Goal: Task Accomplishment & Management: Use online tool/utility

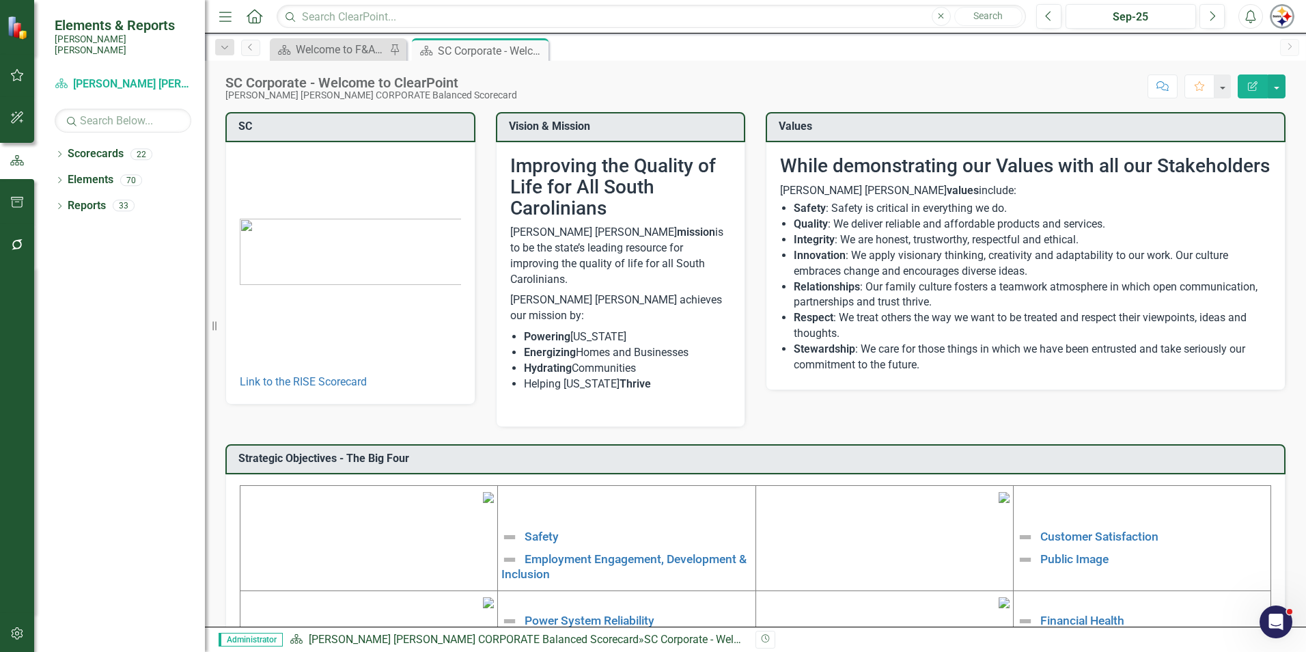
click at [20, 625] on button "button" at bounding box center [17, 634] width 31 height 29
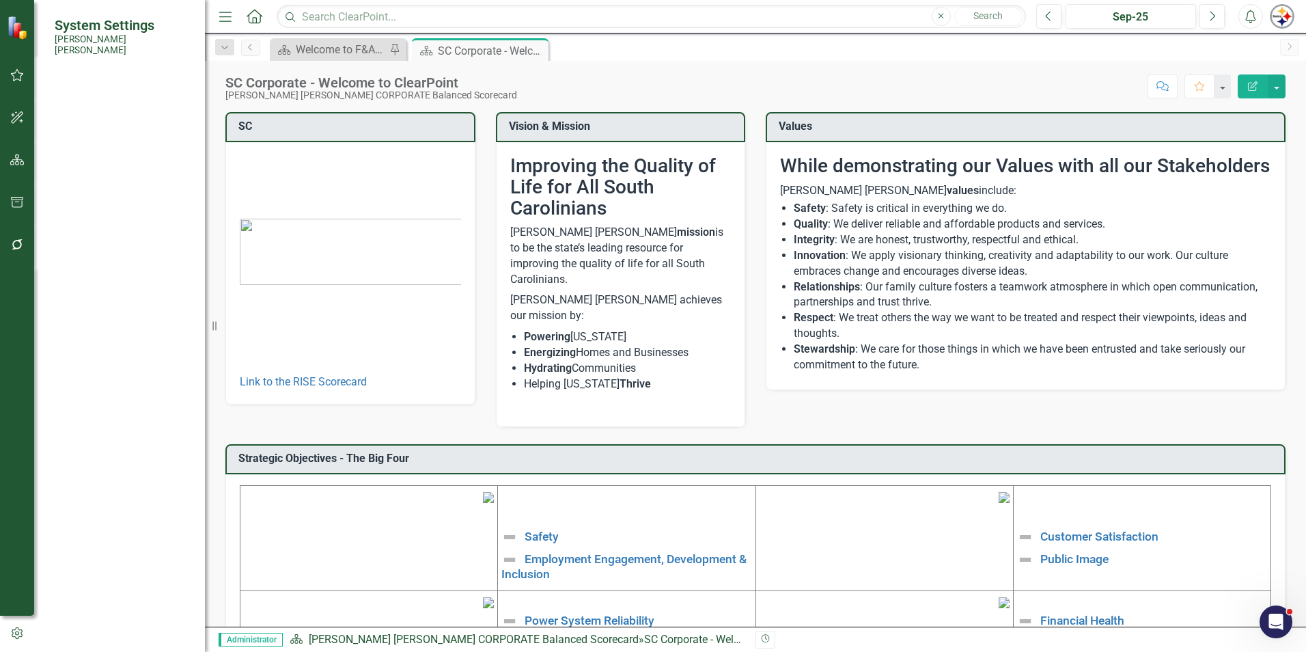
click at [24, 242] on icon "button" at bounding box center [17, 244] width 14 height 11
click at [78, 433] on link "Scripting" at bounding box center [123, 441] width 137 height 16
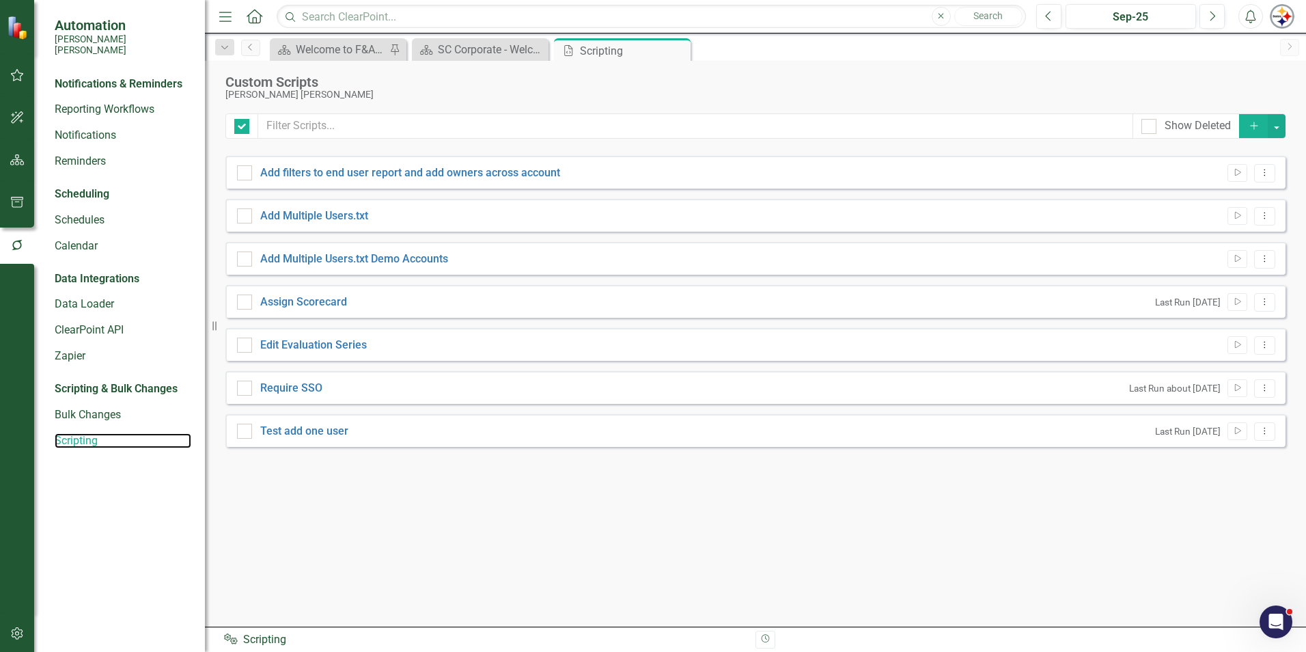
checkbox input "false"
click at [335, 303] on link "Assign Scorecard" at bounding box center [303, 301] width 87 height 13
click at [246, 303] on input "Assign Scorecard" at bounding box center [241, 298] width 9 height 9
checkbox input "true"
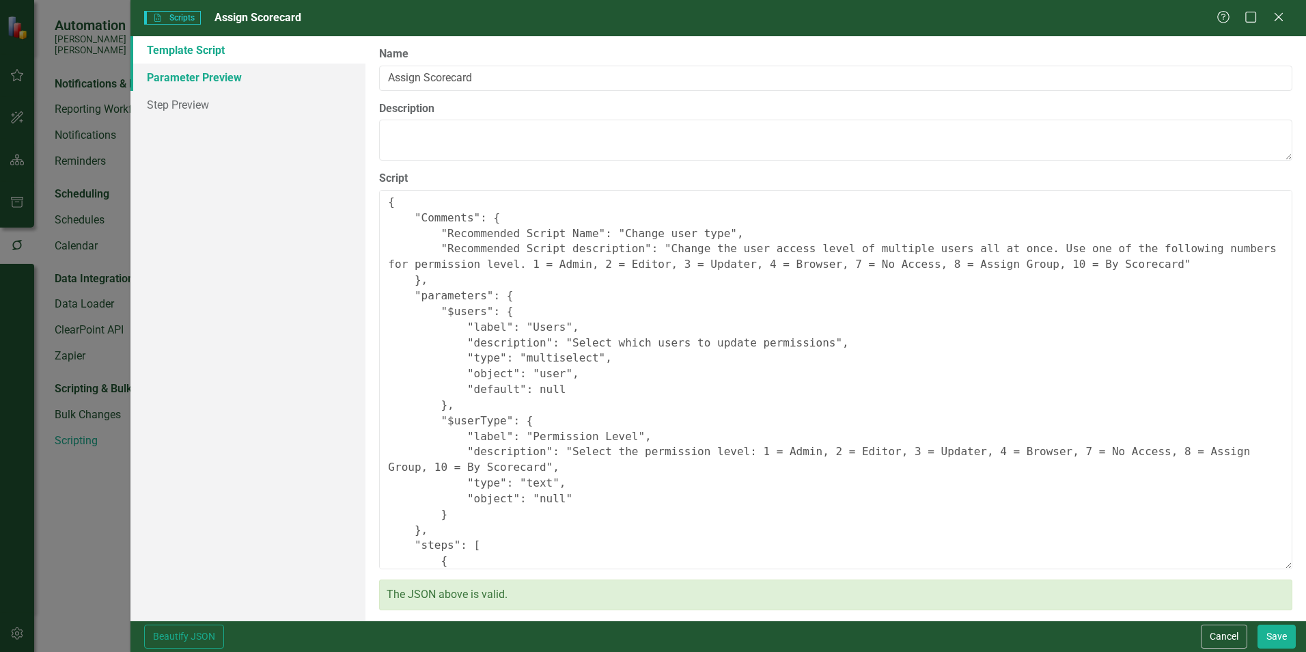
click at [197, 78] on link "Parameter Preview" at bounding box center [248, 77] width 235 height 27
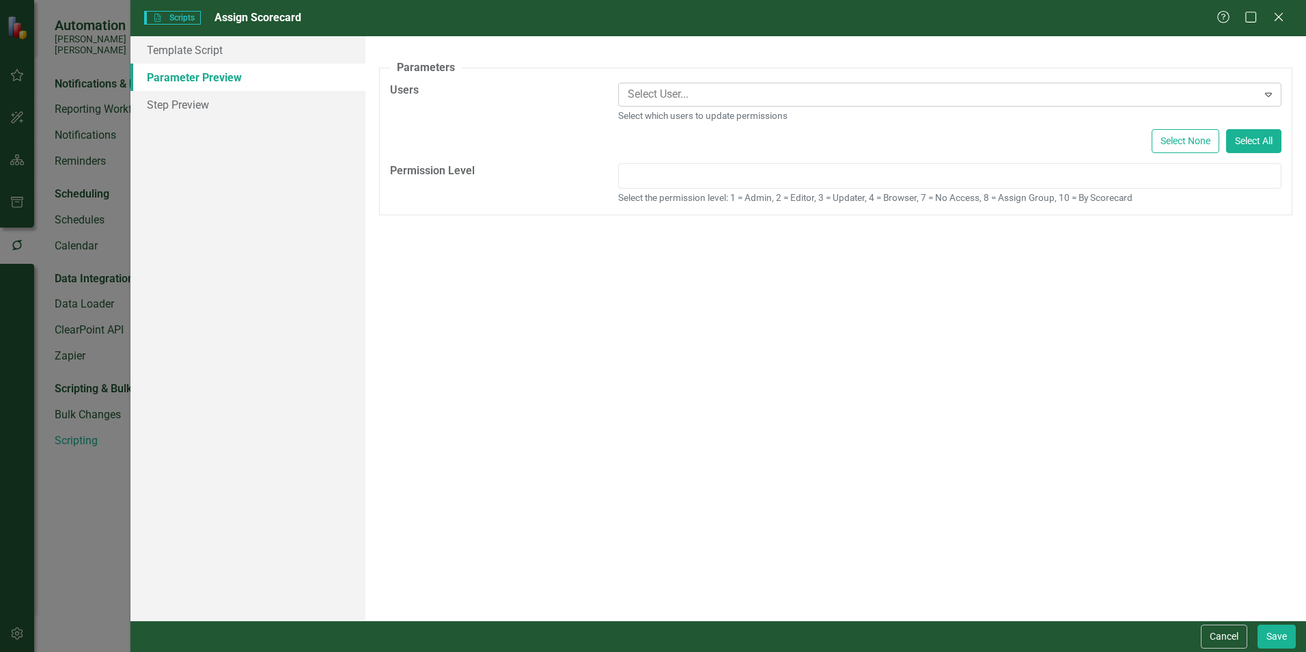
click at [1267, 90] on icon "Expand" at bounding box center [1269, 94] width 14 height 11
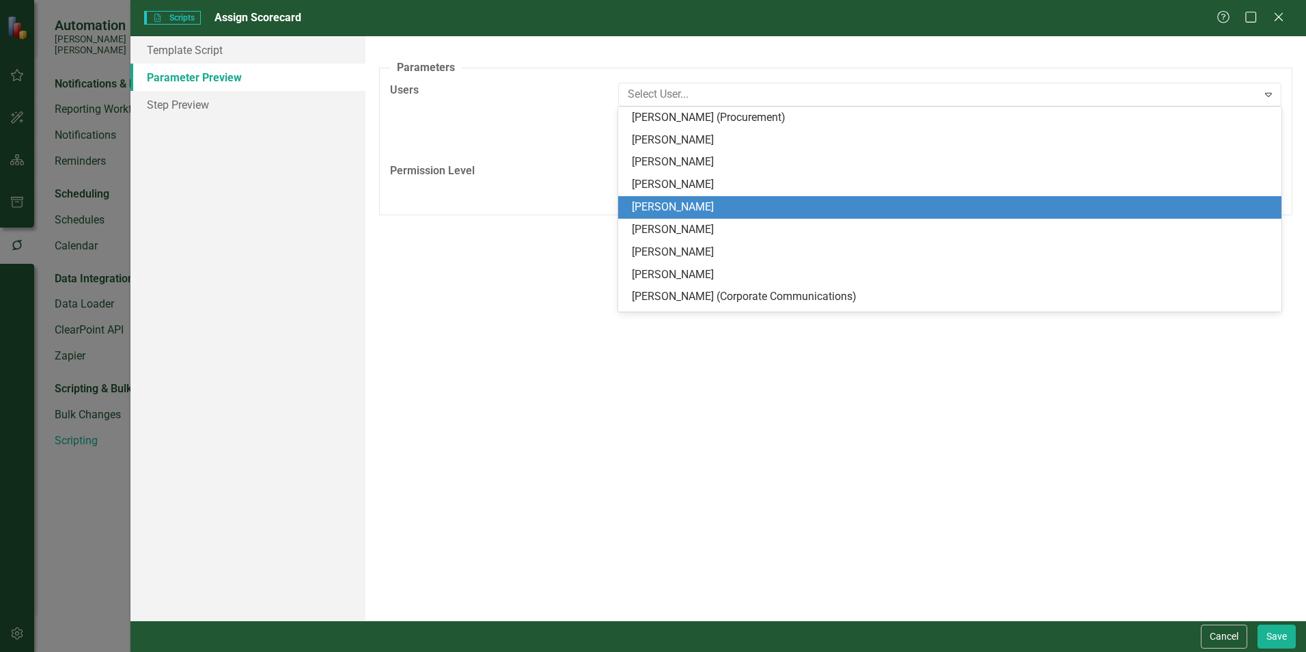
click at [943, 533] on div "A preview of the parameters (i.e., the changes you can make at runtime) for thi…" at bounding box center [836, 328] width 941 height 584
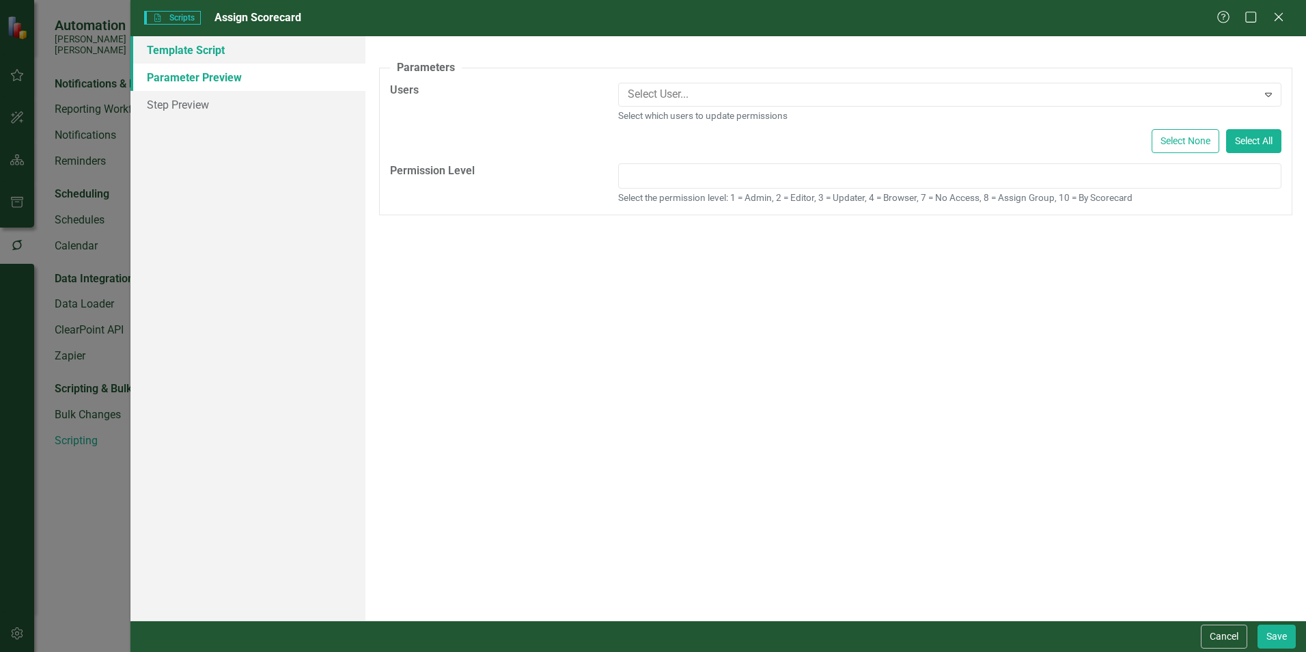
click at [159, 57] on link "Template Script" at bounding box center [248, 49] width 235 height 27
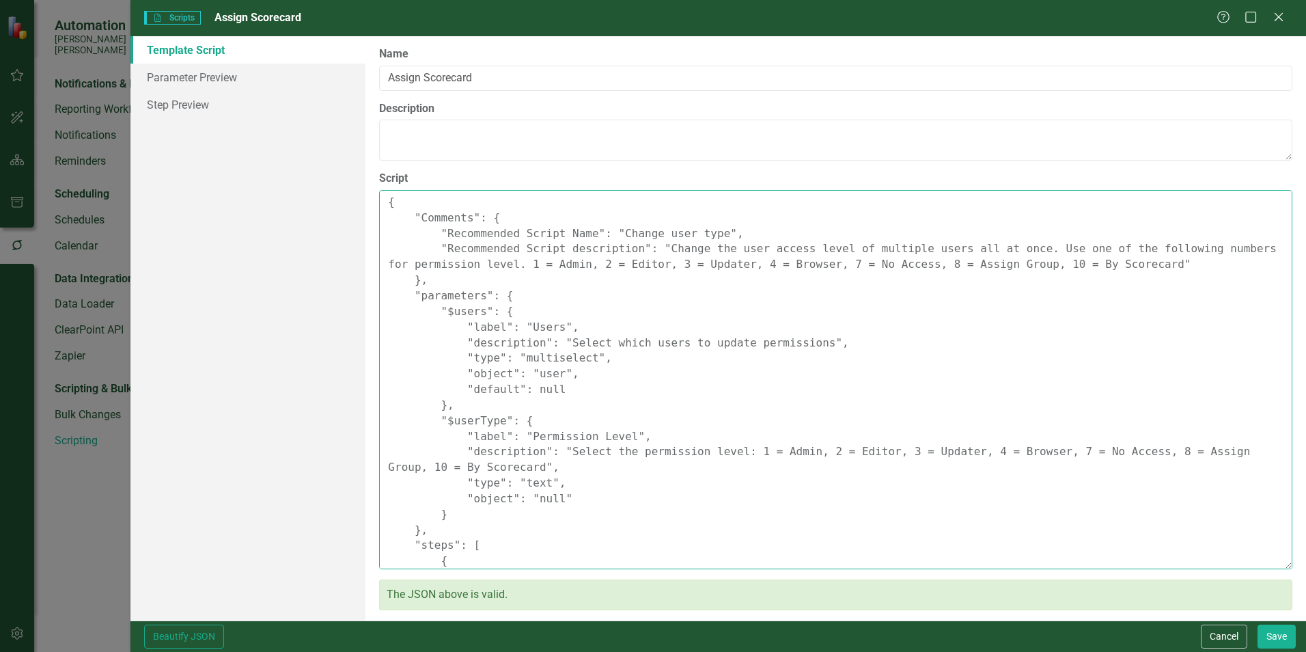
click at [659, 200] on textarea "{ "Comments": { "Recommended Script Name": "Change user type", "Recommended Scr…" at bounding box center [836, 379] width 914 height 379
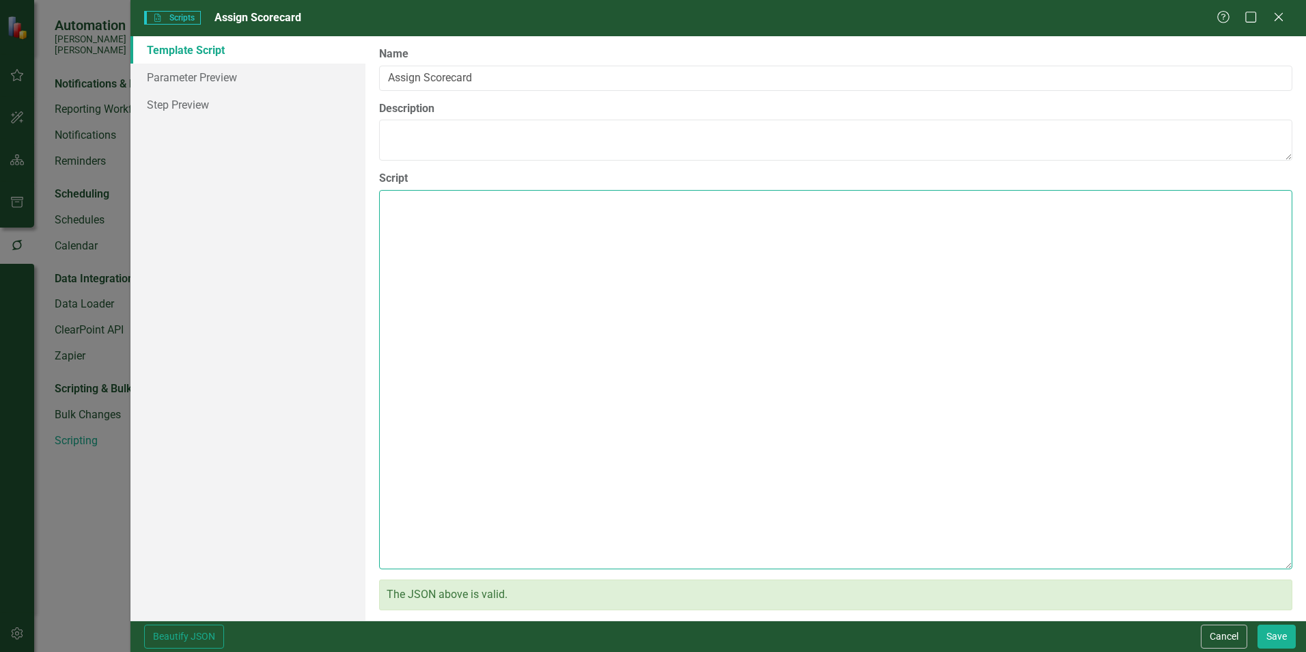
paste textarea "{ "Comments": { "Recommended Script Name": "Change user type with up to 25 scor…"
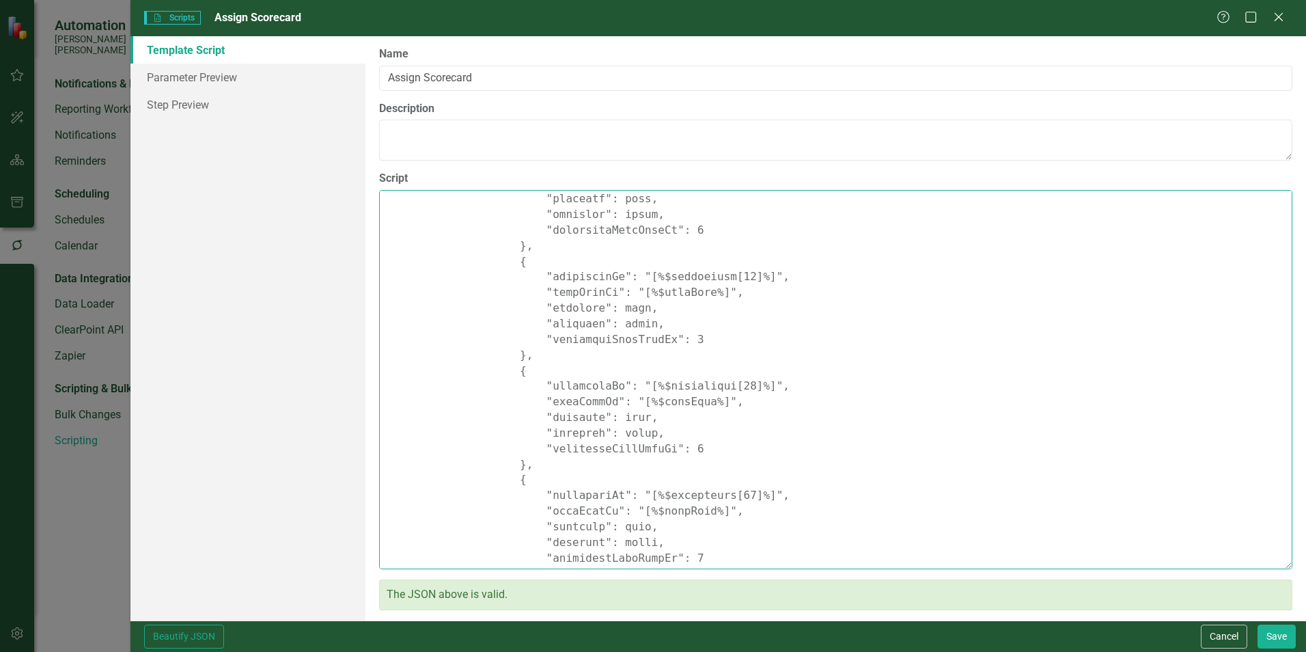
scroll to position [3252, 0]
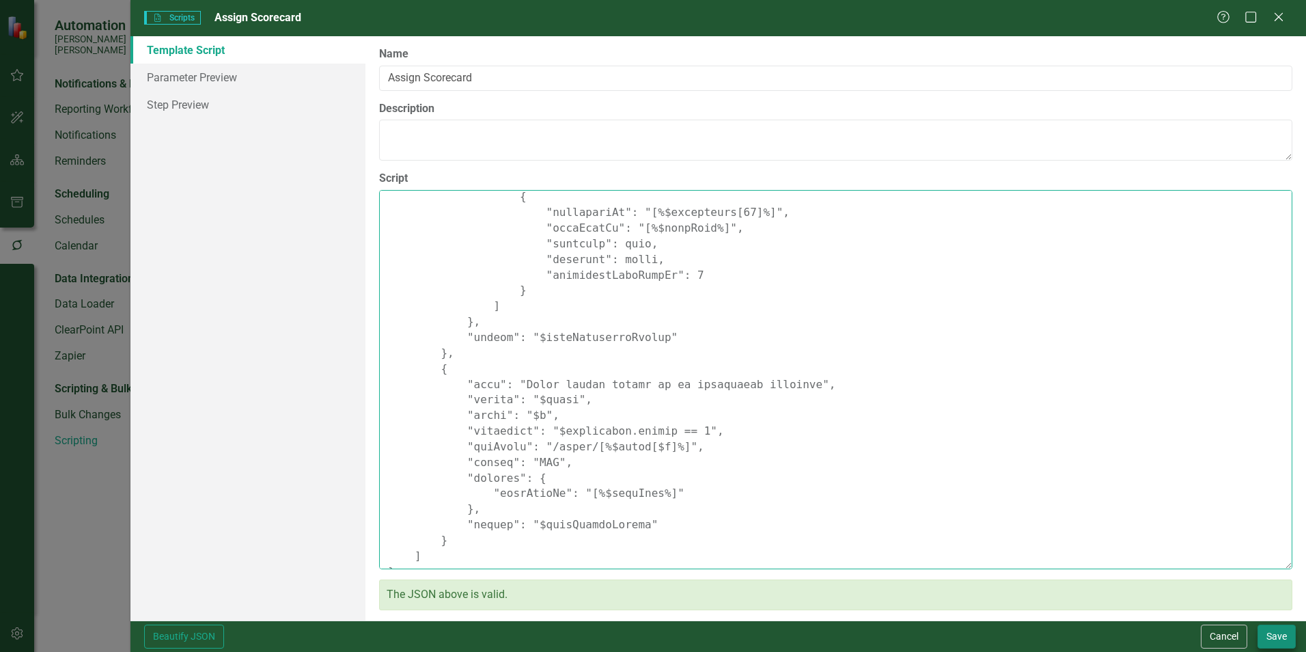
type textarea "{ "Comments": { "Recommended Script Name": "Change user type with up to 25 scor…"
click at [1285, 629] on button "Save" at bounding box center [1277, 637] width 38 height 24
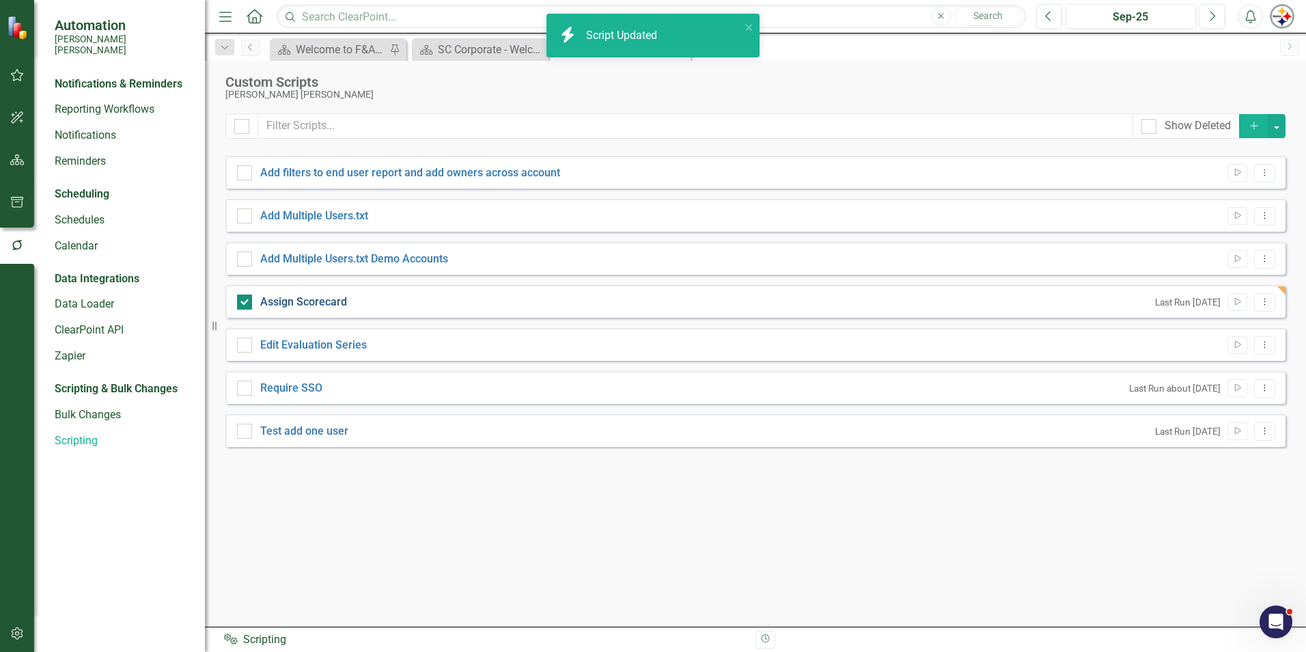
click at [316, 303] on link "Assign Scorecard" at bounding box center [303, 301] width 87 height 13
click at [246, 303] on input "Assign Scorecard" at bounding box center [241, 298] width 9 height 9
checkbox input "false"
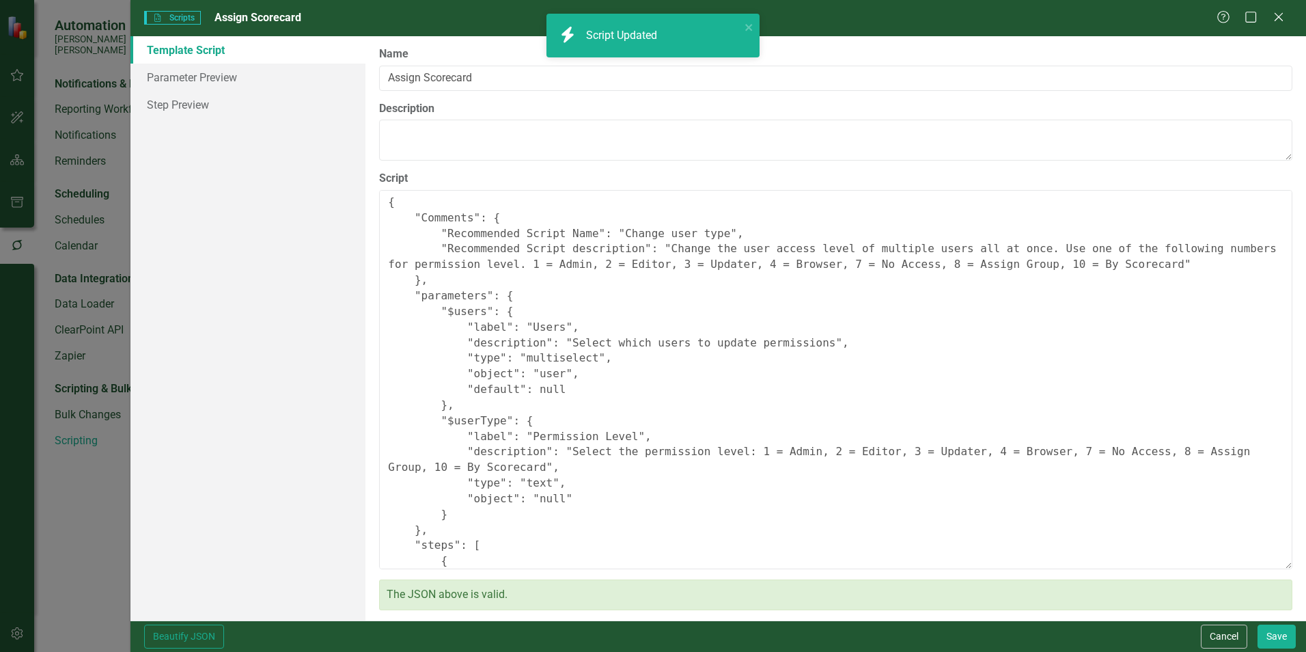
type textarea "{ "Comments": { "Recommended Script Name": "Change user type with up to 25 scor…"
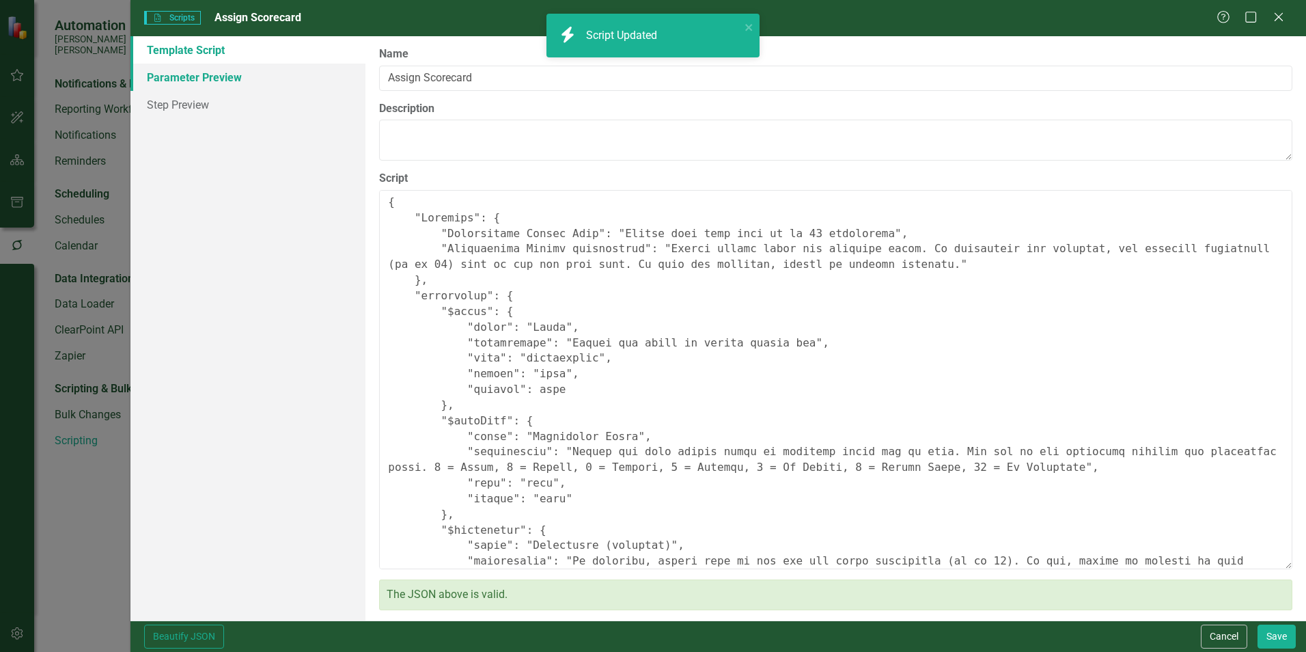
click at [180, 77] on link "Parameter Preview" at bounding box center [248, 77] width 235 height 27
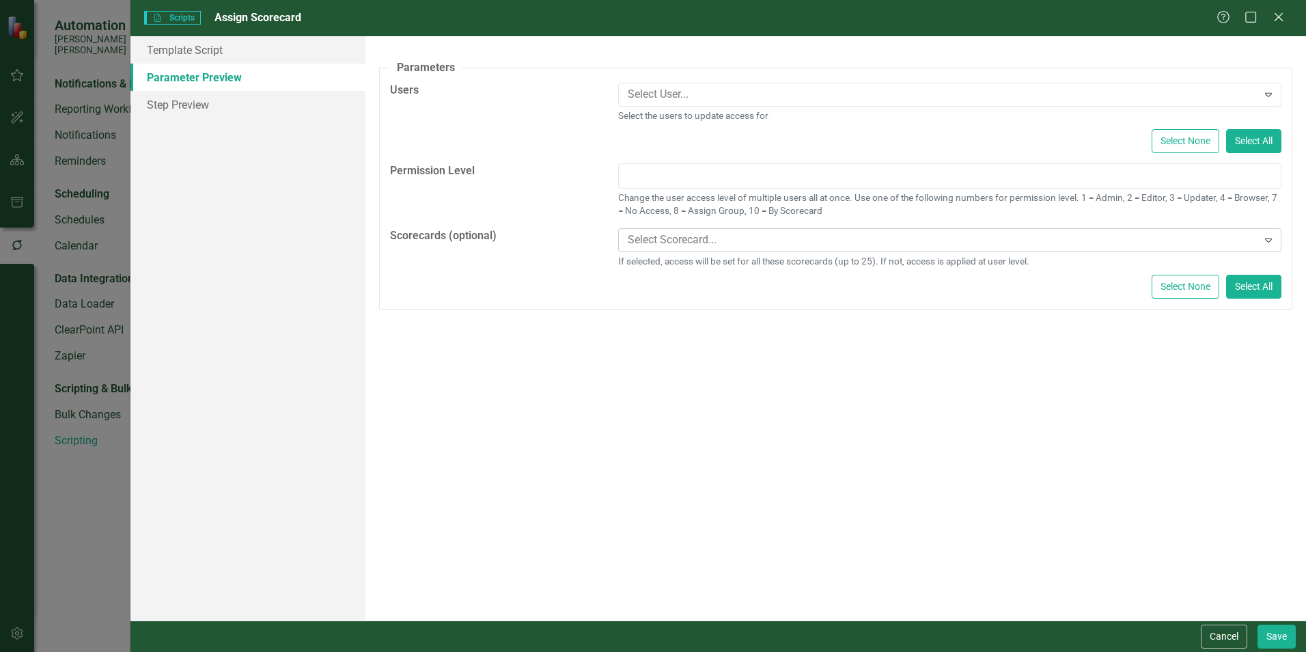
click at [1271, 244] on icon "Expand" at bounding box center [1269, 239] width 14 height 11
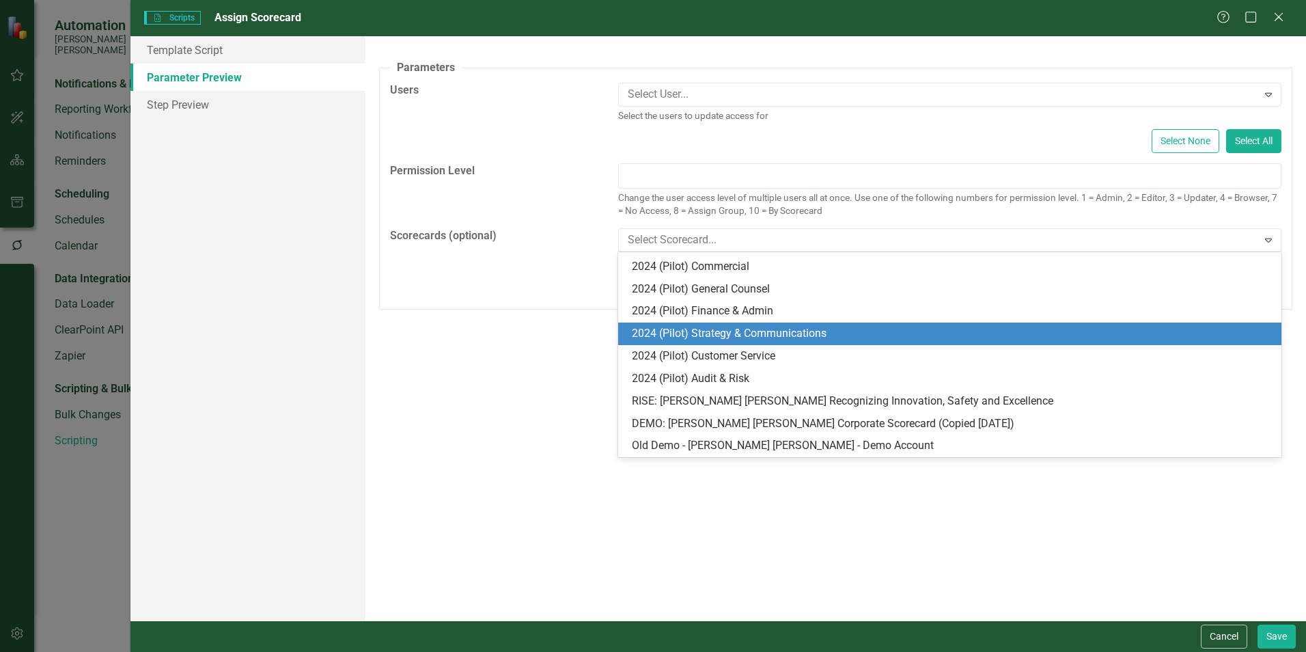
scroll to position [288, 0]
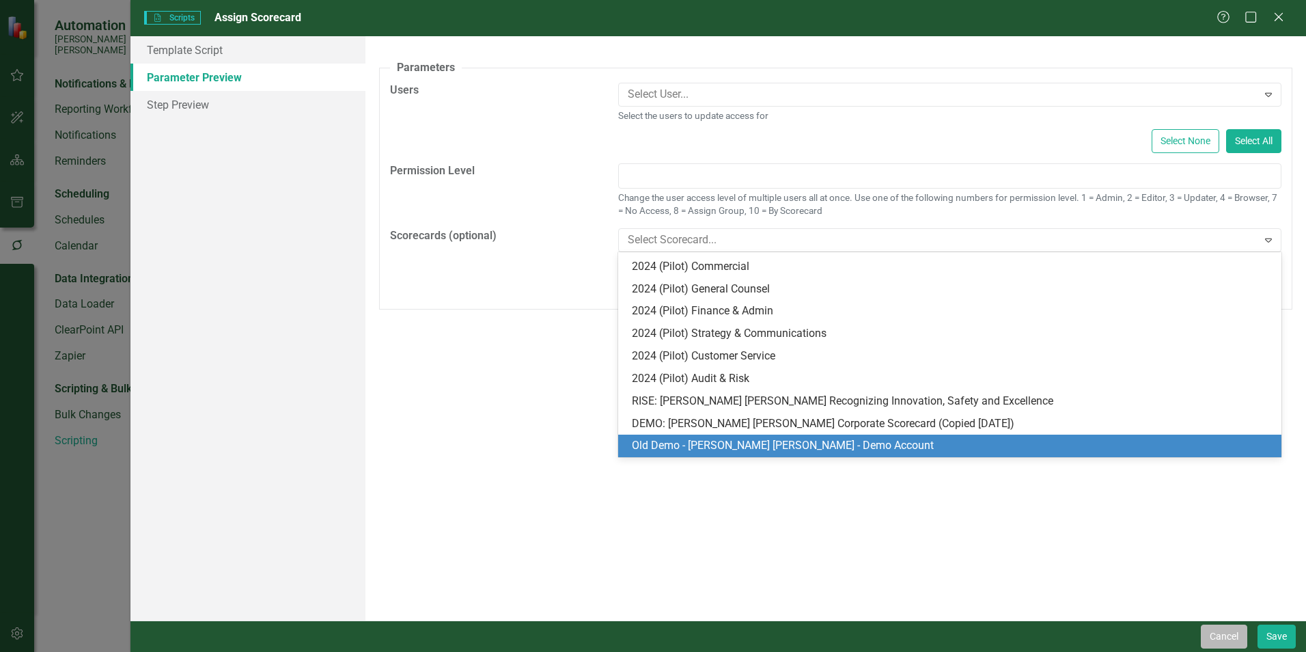
click at [1226, 642] on button "Cancel" at bounding box center [1224, 637] width 46 height 24
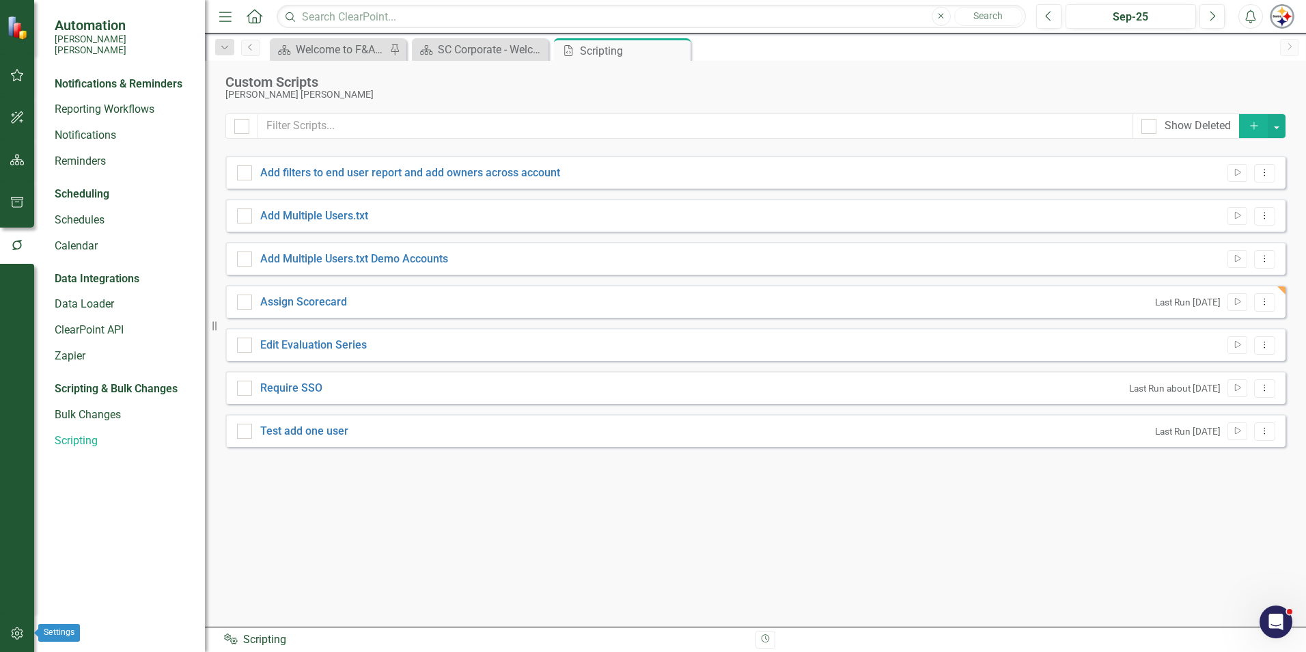
click at [16, 633] on icon "button" at bounding box center [17, 633] width 14 height 11
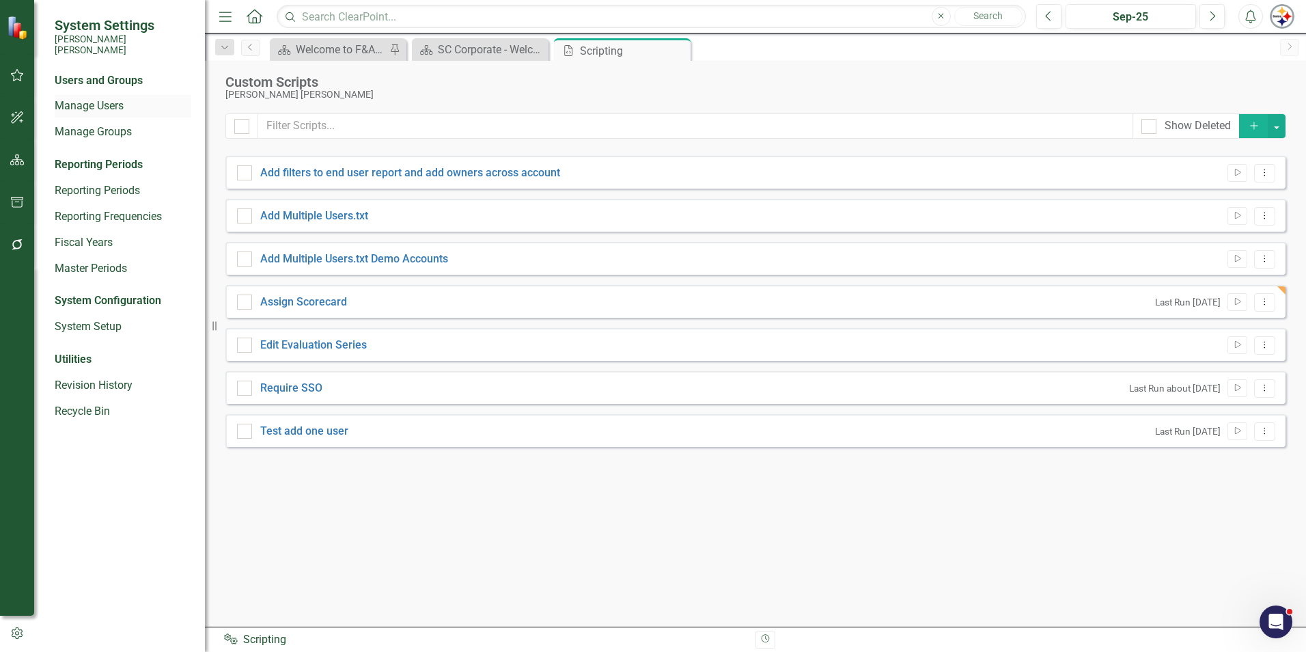
click at [110, 101] on link "Manage Users" at bounding box center [123, 106] width 137 height 16
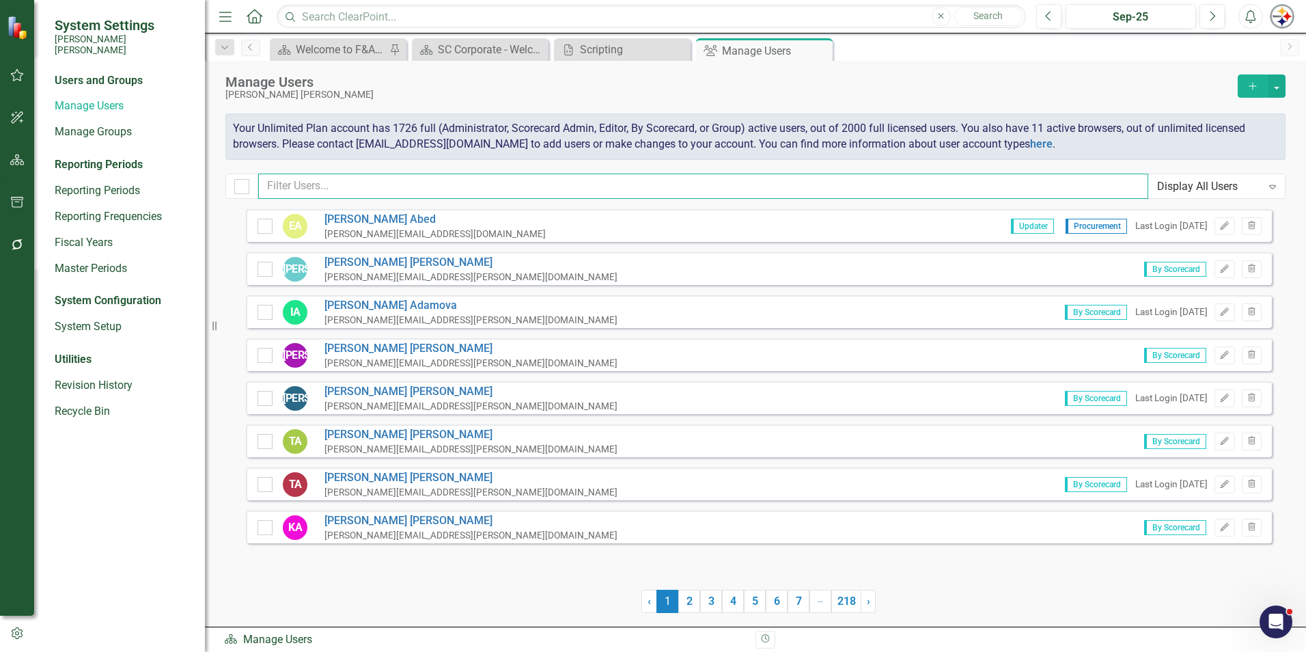
click at [331, 184] on input "text" at bounding box center [703, 186] width 890 height 25
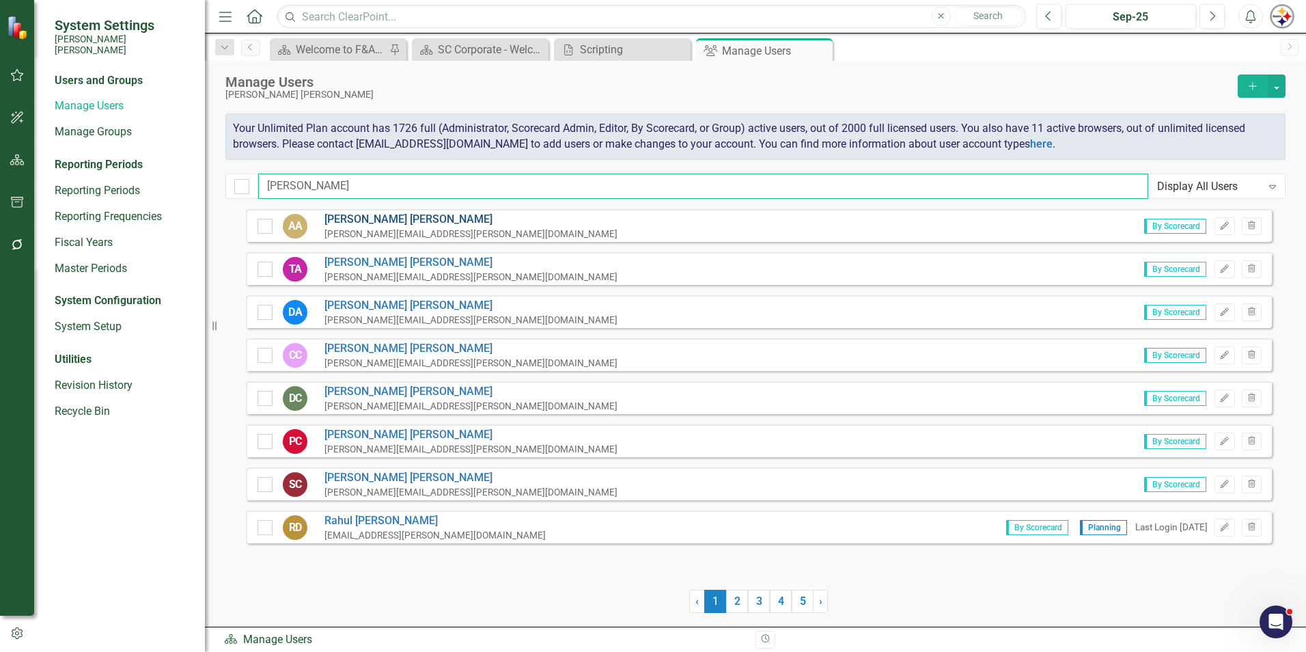
type input "[PERSON_NAME]"
click at [361, 217] on link "[PERSON_NAME]" at bounding box center [471, 220] width 293 height 16
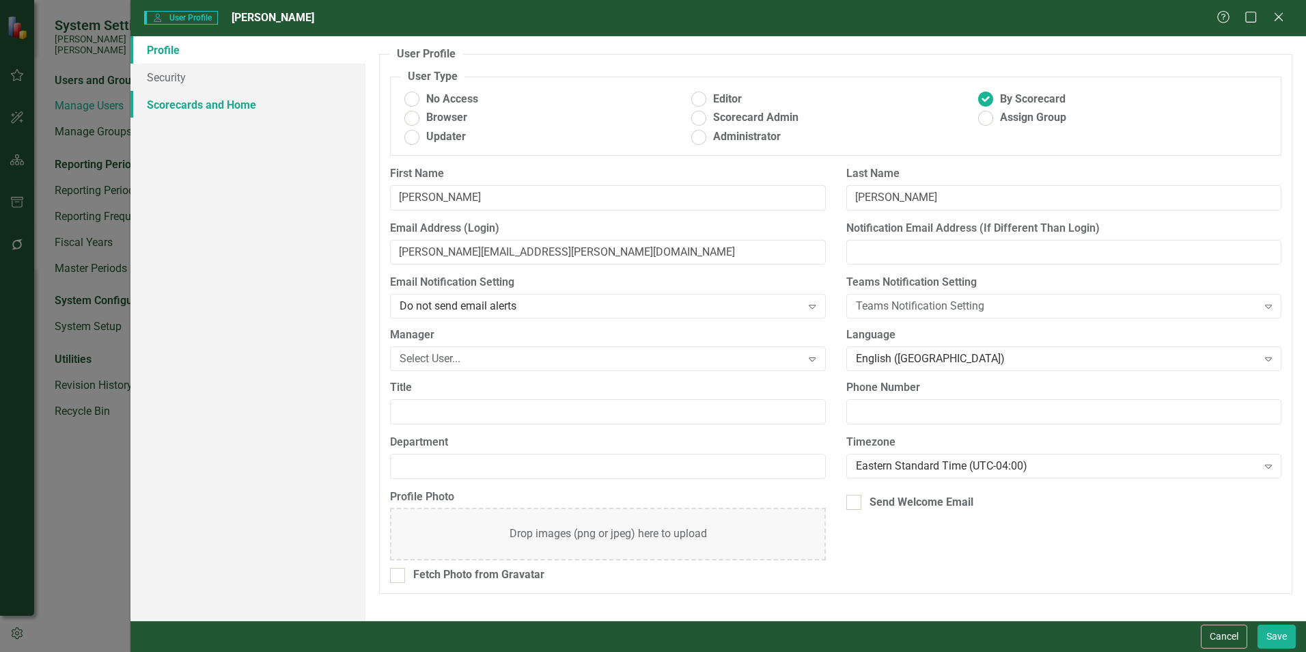
click at [247, 102] on link "Scorecards and Home" at bounding box center [248, 104] width 235 height 27
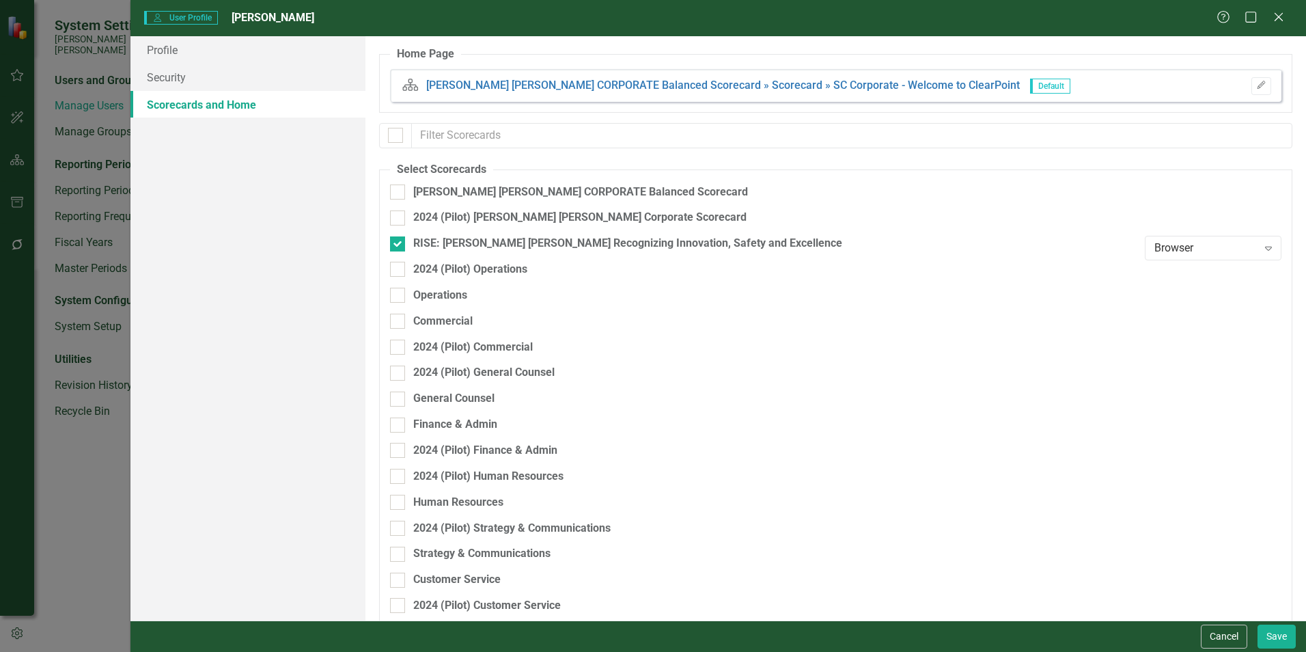
checkbox input "false"
click at [1231, 645] on button "Cancel" at bounding box center [1224, 637] width 46 height 24
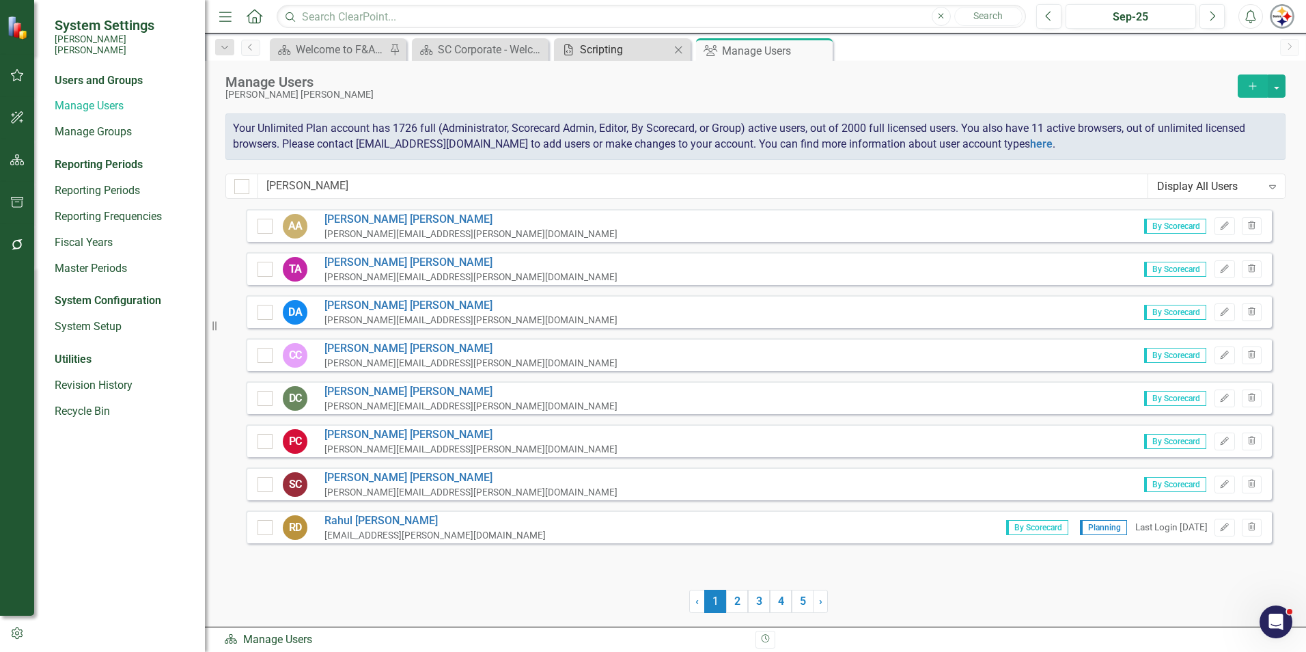
click at [575, 49] on icon "Scripting" at bounding box center [569, 49] width 14 height 11
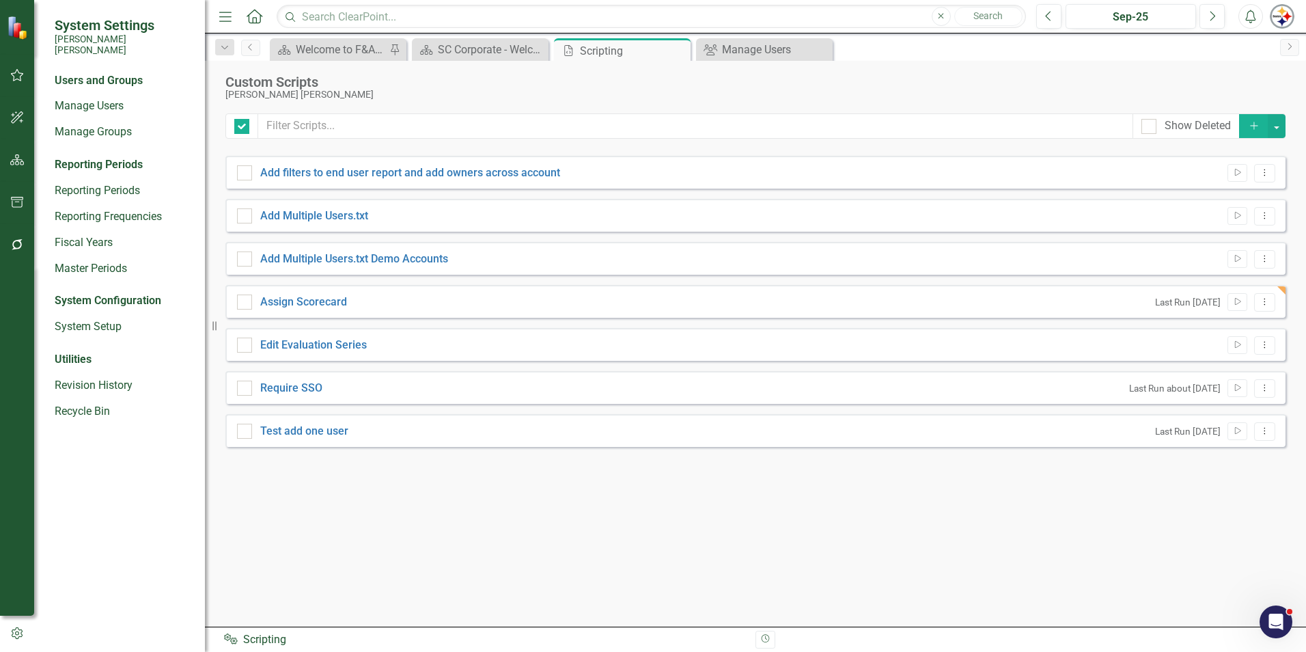
checkbox input "false"
click at [330, 303] on link "Assign Scorecard" at bounding box center [303, 301] width 87 height 13
click at [246, 303] on input "Assign Scorecard" at bounding box center [241, 298] width 9 height 9
checkbox input "true"
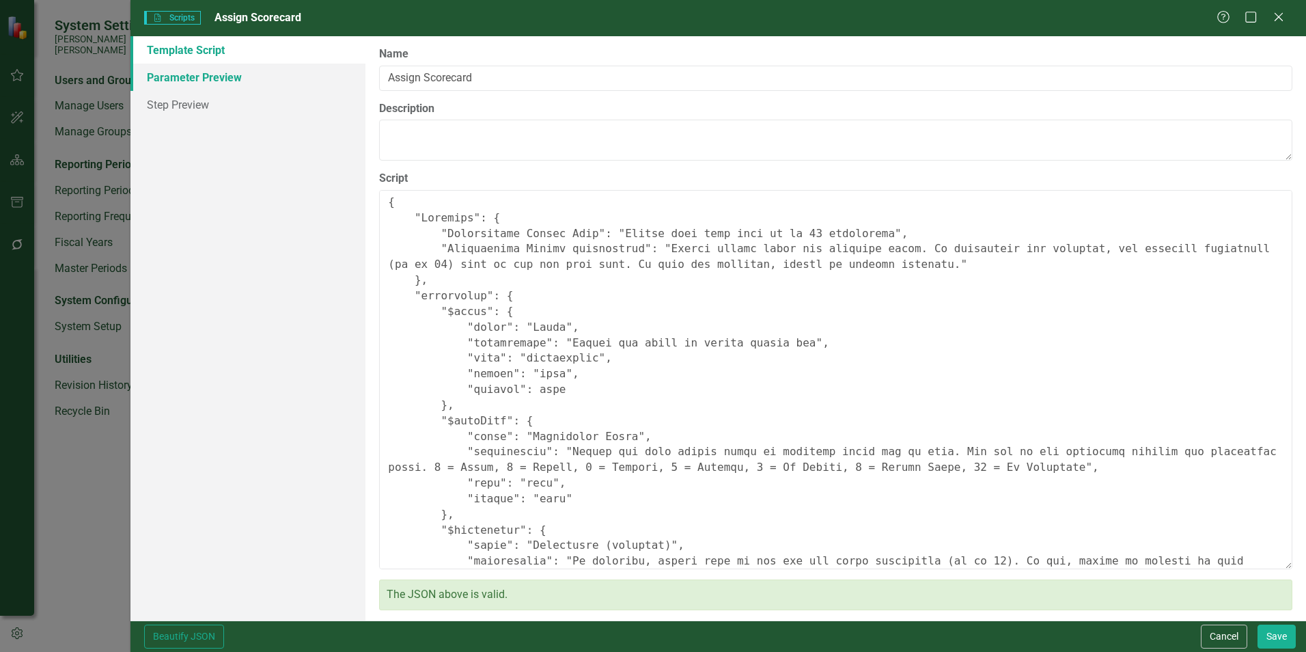
click at [201, 84] on link "Parameter Preview" at bounding box center [248, 77] width 235 height 27
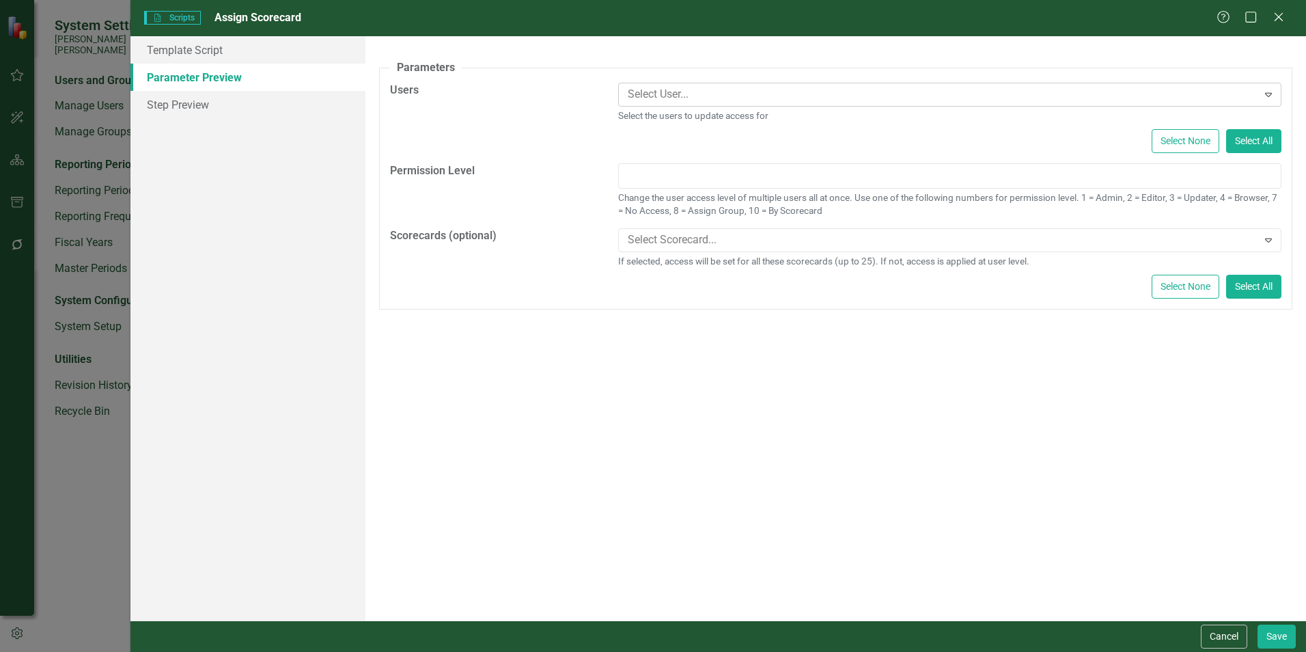
click at [740, 100] on div at bounding box center [939, 94] width 635 height 18
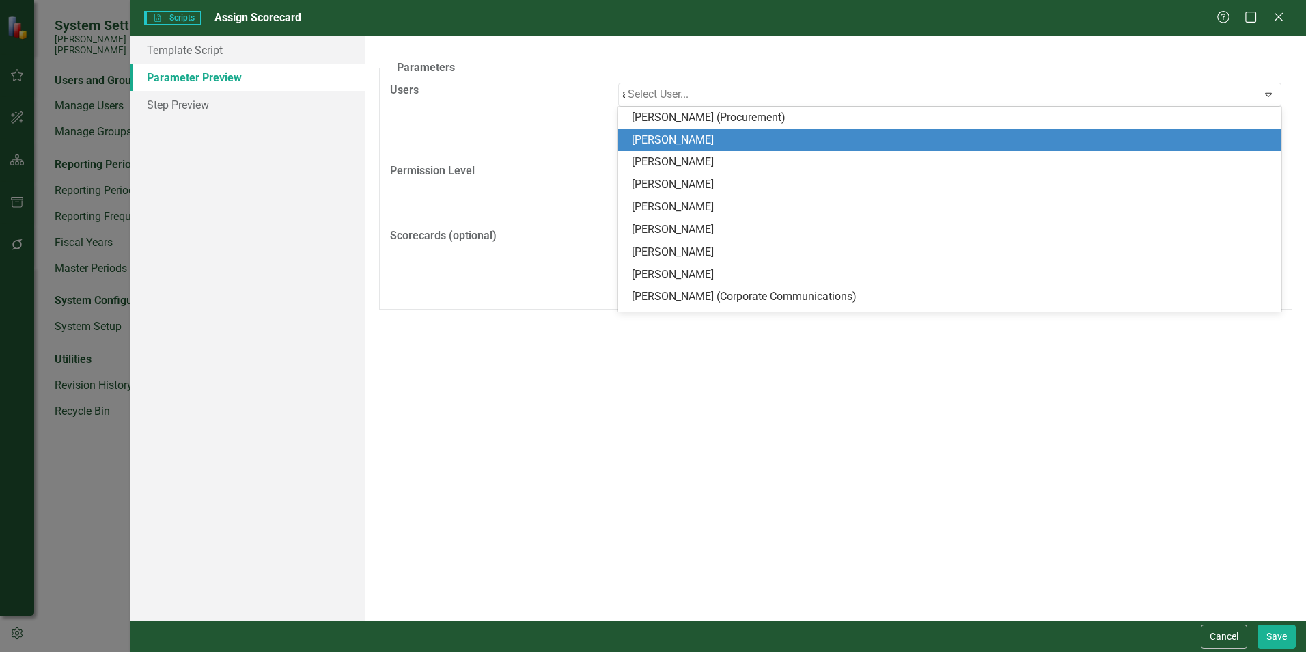
type input "[PERSON_NAME]"
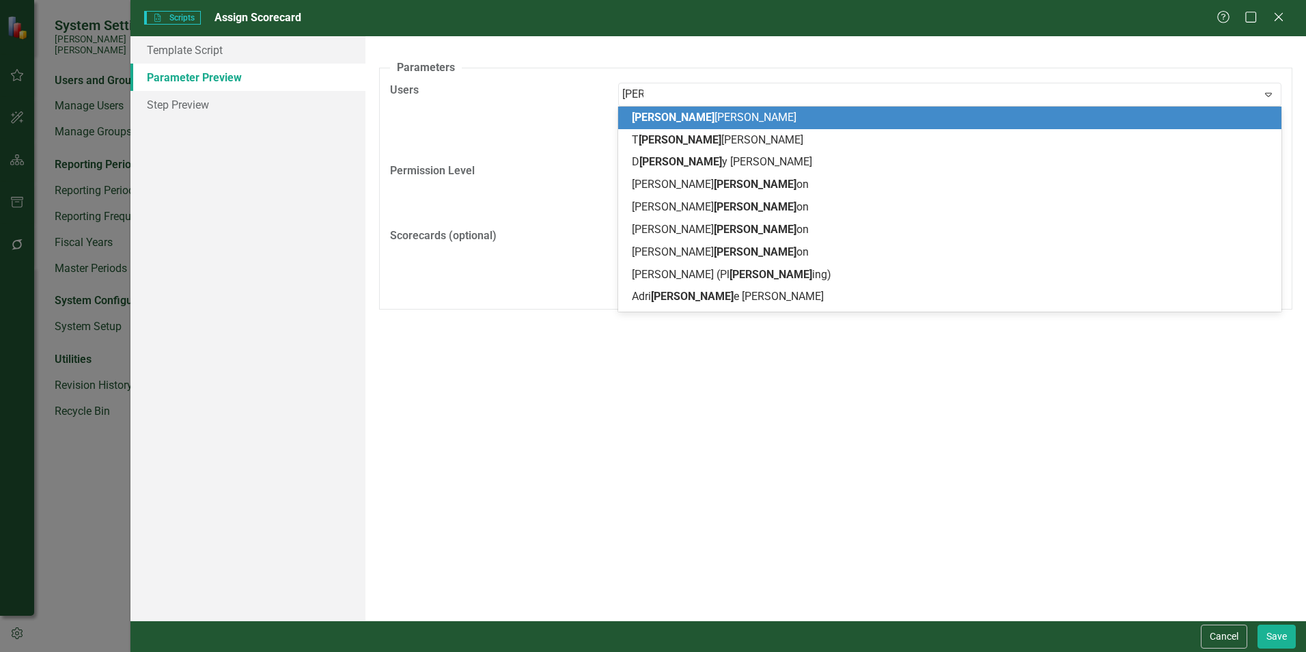
click at [700, 114] on div "[PERSON_NAME]" at bounding box center [953, 118] width 642 height 16
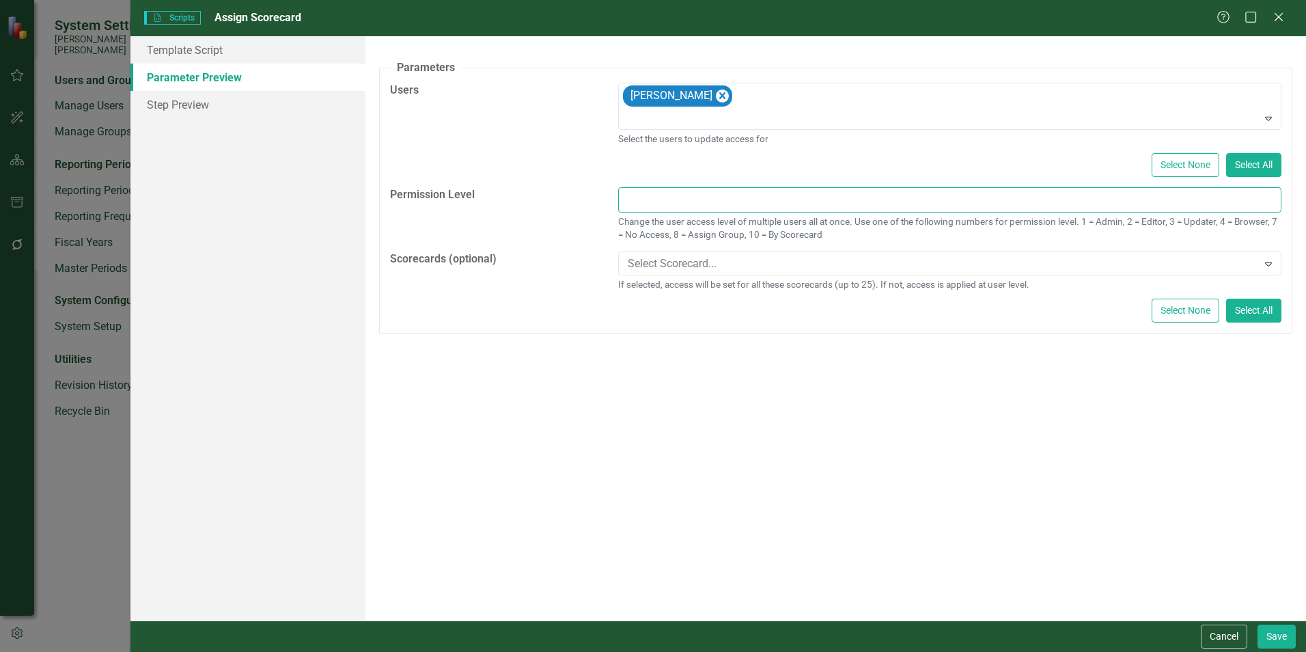
click at [1178, 195] on input "Permission Level" at bounding box center [949, 199] width 663 height 25
type input "4"
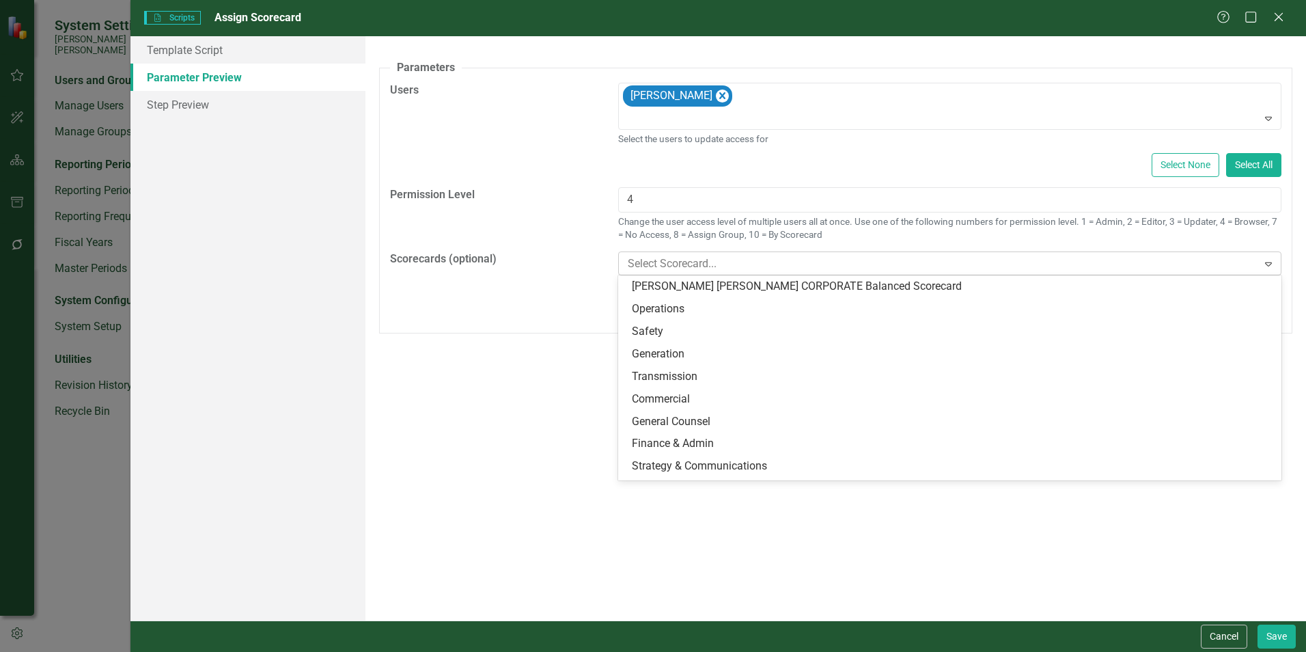
click at [1003, 259] on div at bounding box center [939, 264] width 635 height 18
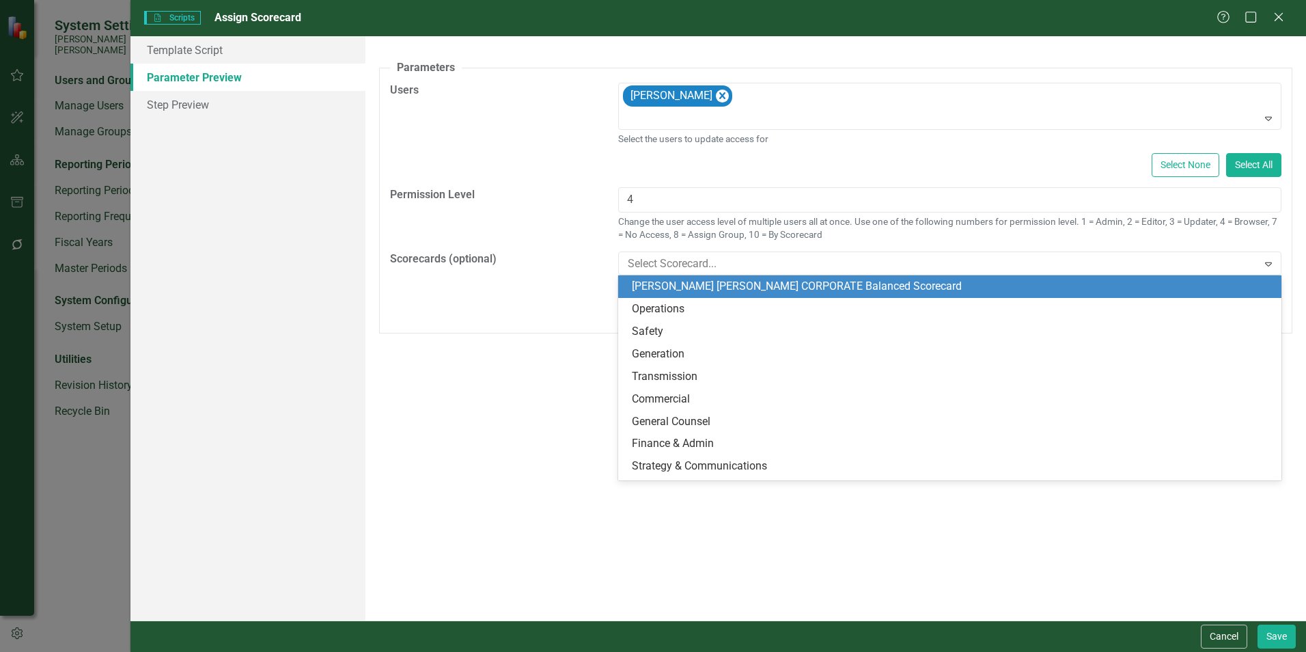
click at [850, 286] on div "[PERSON_NAME] [PERSON_NAME] CORPORATE Balanced Scorecard" at bounding box center [953, 287] width 642 height 16
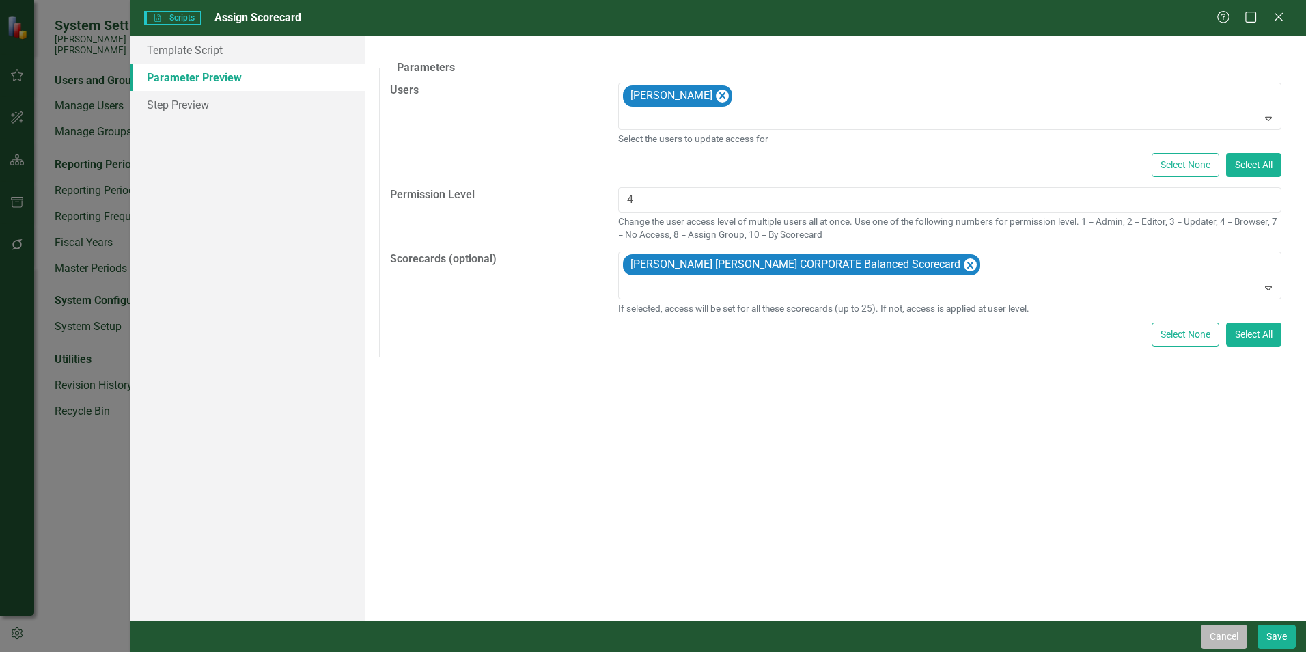
click at [1226, 635] on button "Cancel" at bounding box center [1224, 637] width 46 height 24
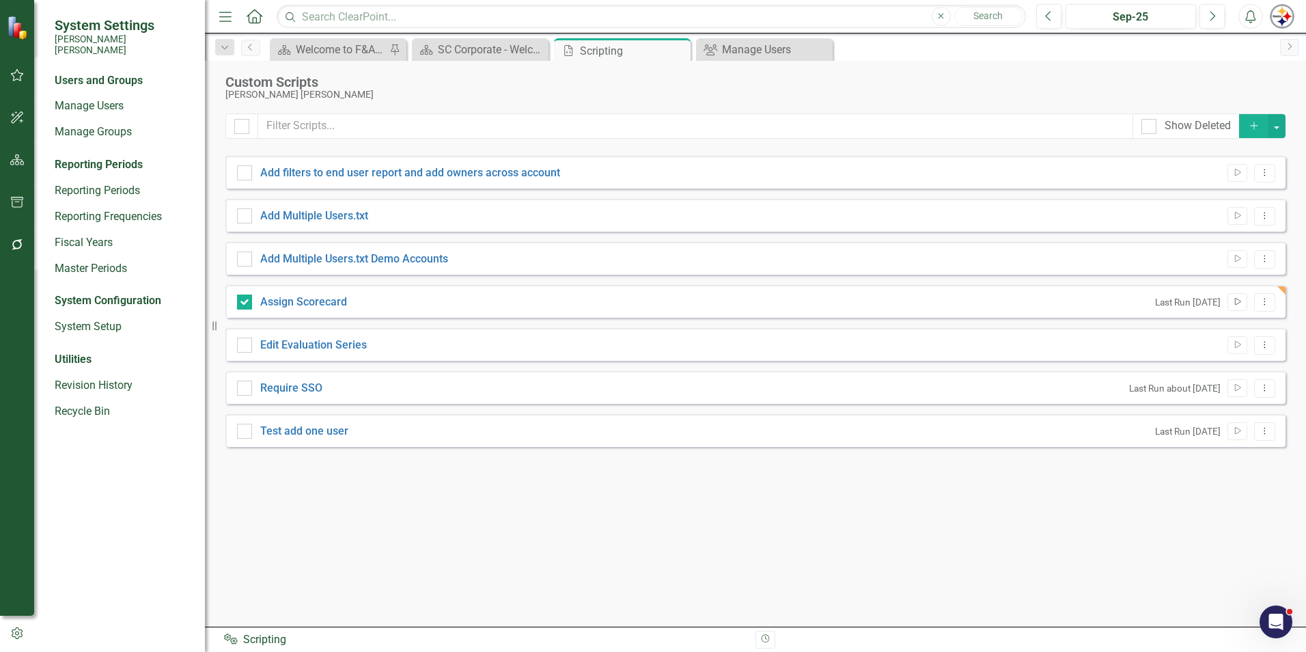
click at [1239, 299] on icon "Run Script" at bounding box center [1238, 302] width 10 height 8
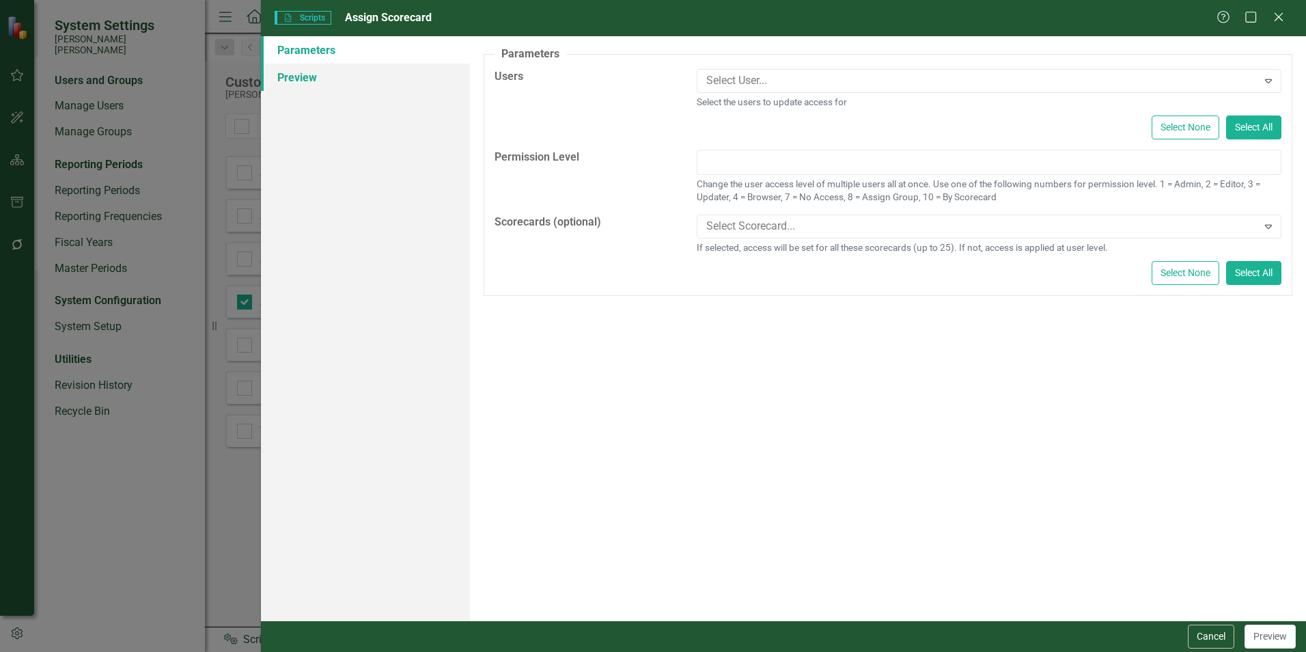
click at [344, 85] on link "Preview" at bounding box center [365, 77] width 209 height 27
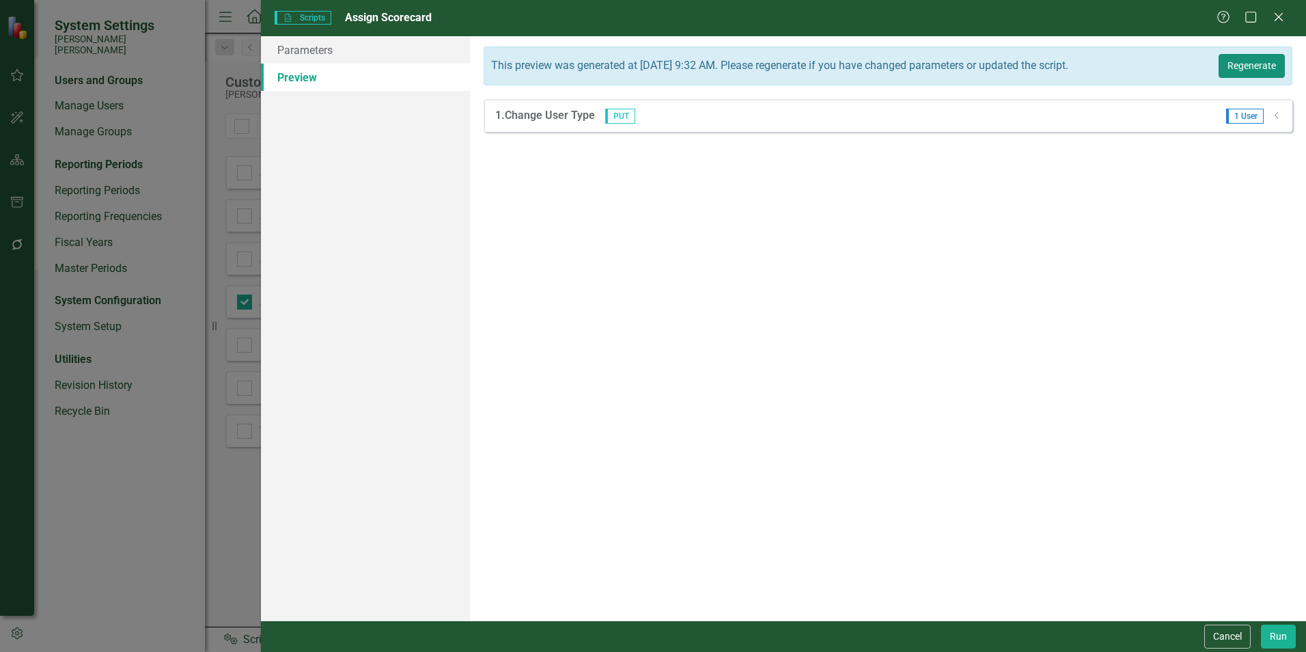
click at [1257, 78] on button "Regenerate" at bounding box center [1252, 66] width 66 height 24
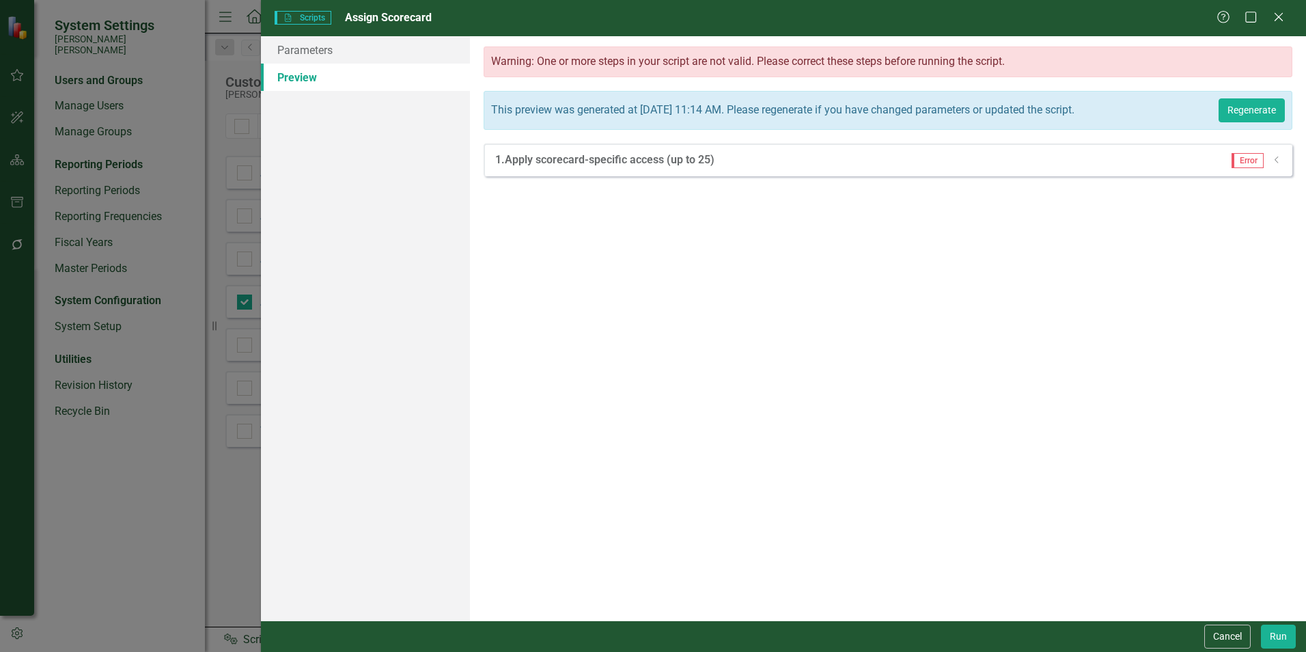
click at [1276, 163] on icon "Dropdown" at bounding box center [1277, 160] width 10 height 8
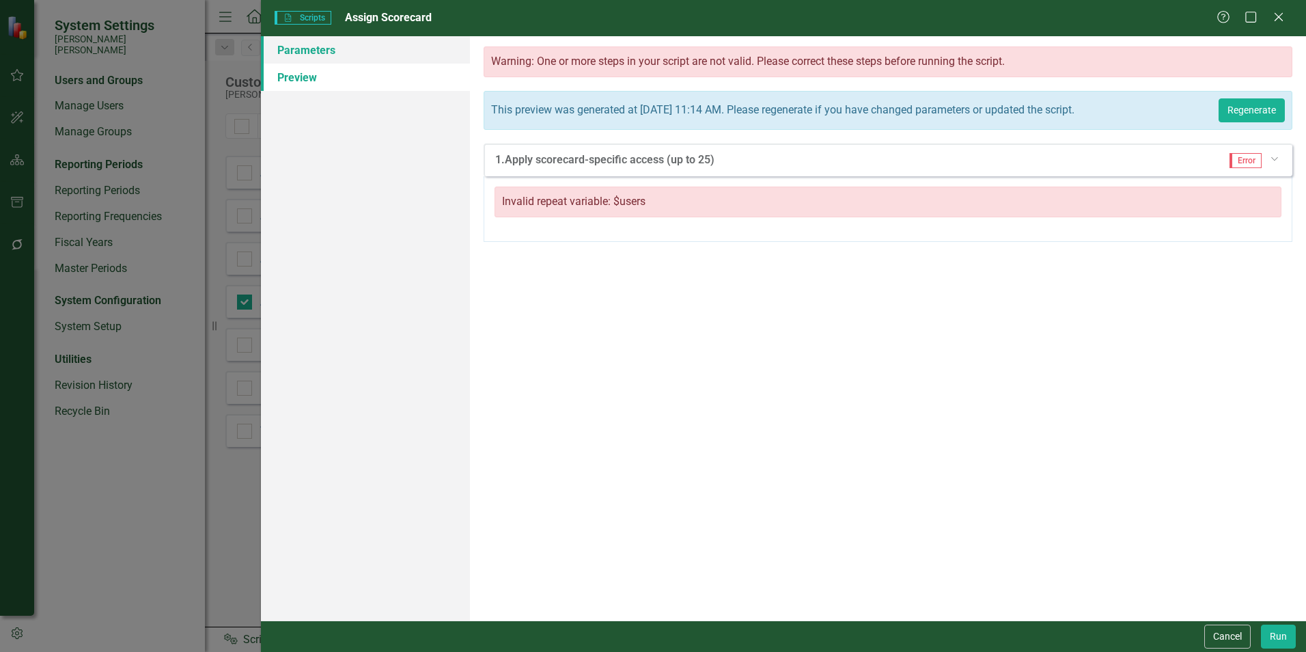
click at [296, 59] on link "Parameters" at bounding box center [365, 49] width 209 height 27
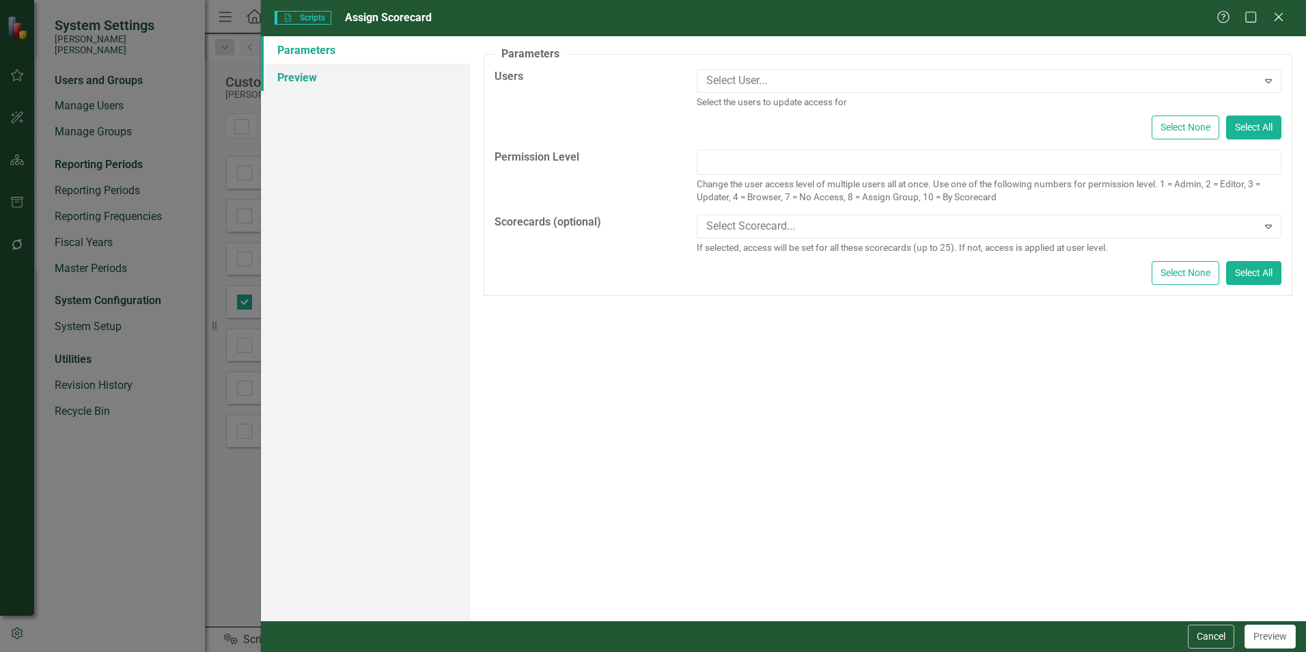
click at [301, 82] on link "Preview" at bounding box center [365, 77] width 209 height 27
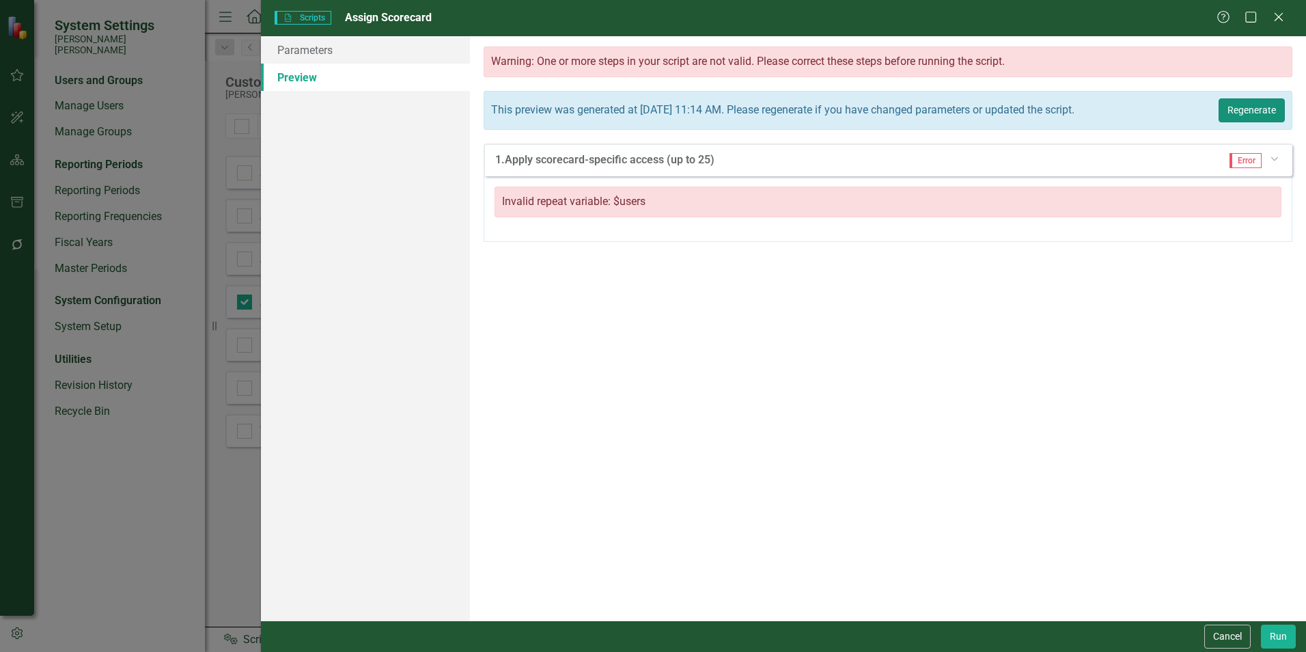
click at [1235, 107] on button "Regenerate" at bounding box center [1252, 110] width 66 height 24
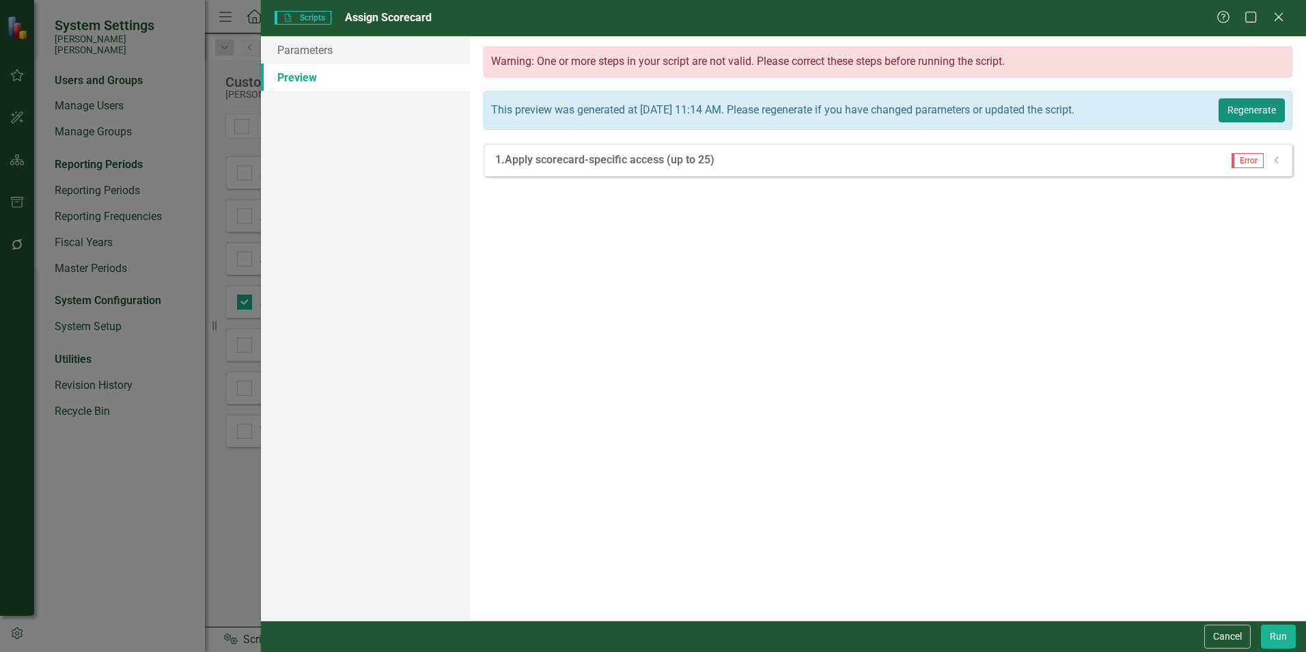
click at [1235, 107] on button "Regenerate" at bounding box center [1252, 110] width 66 height 24
click at [1264, 163] on div "Error Dropdown" at bounding box center [1252, 160] width 61 height 15
click at [1278, 161] on icon "Dropdown" at bounding box center [1277, 160] width 10 height 8
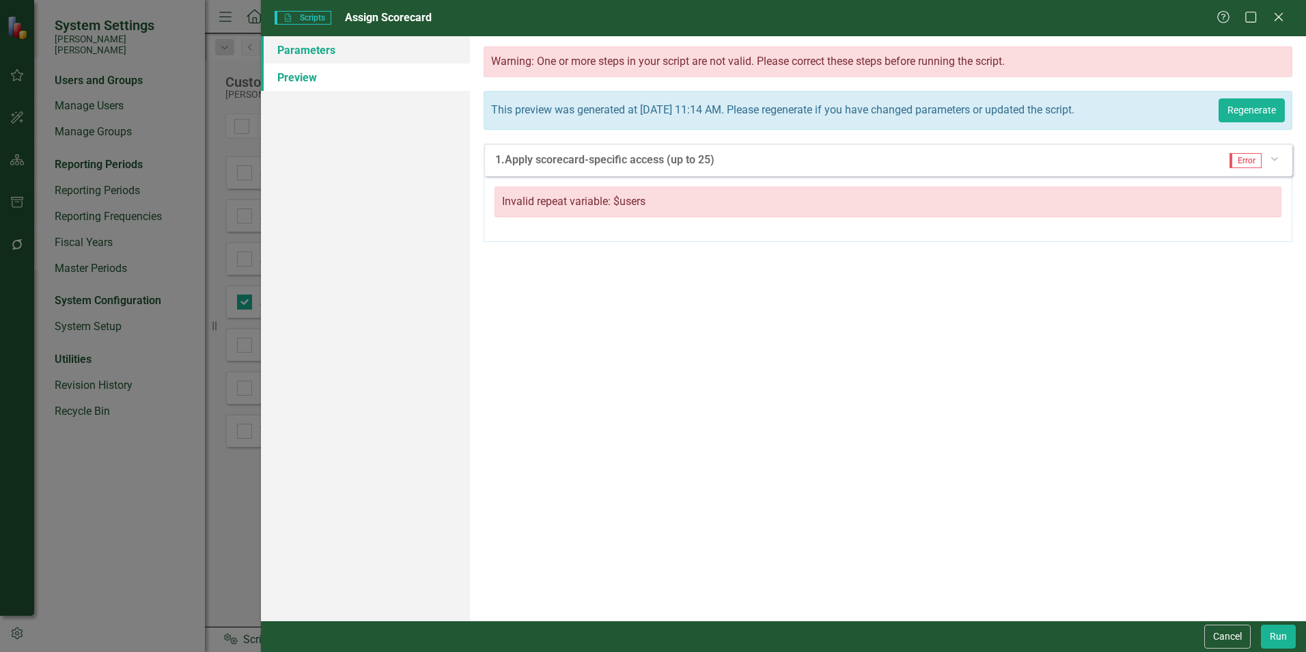
click at [299, 49] on link "Parameters" at bounding box center [365, 49] width 209 height 27
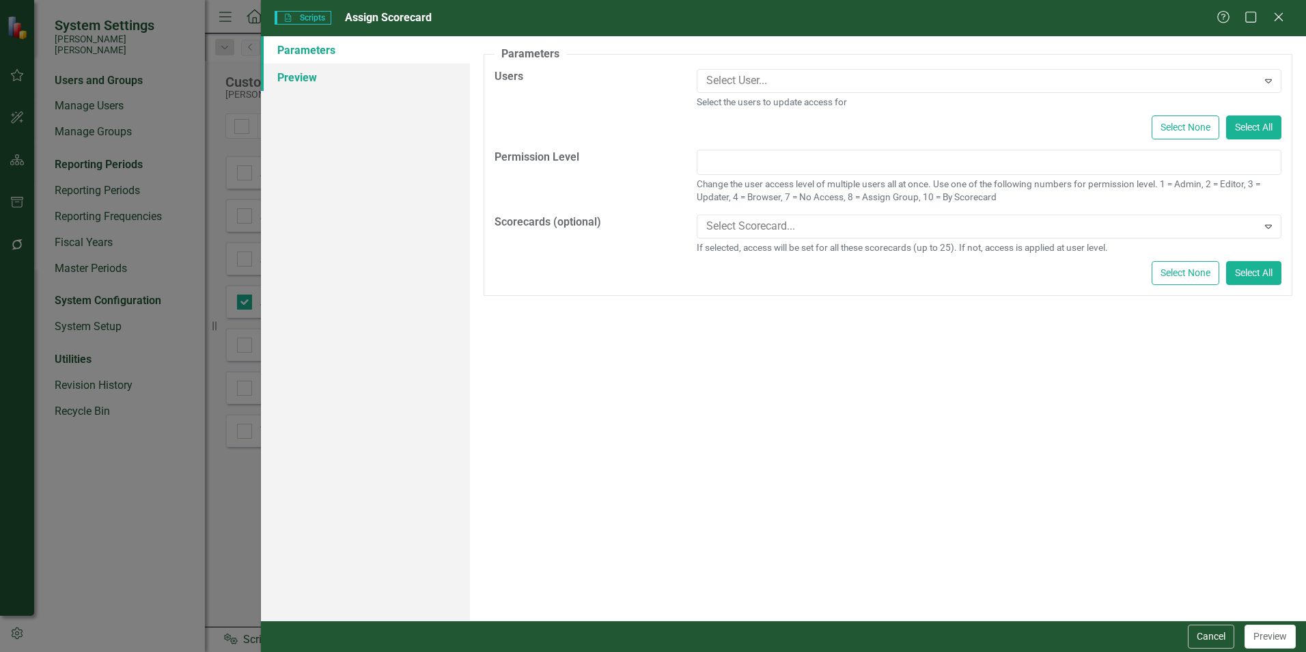
click at [284, 81] on link "Preview" at bounding box center [365, 77] width 209 height 27
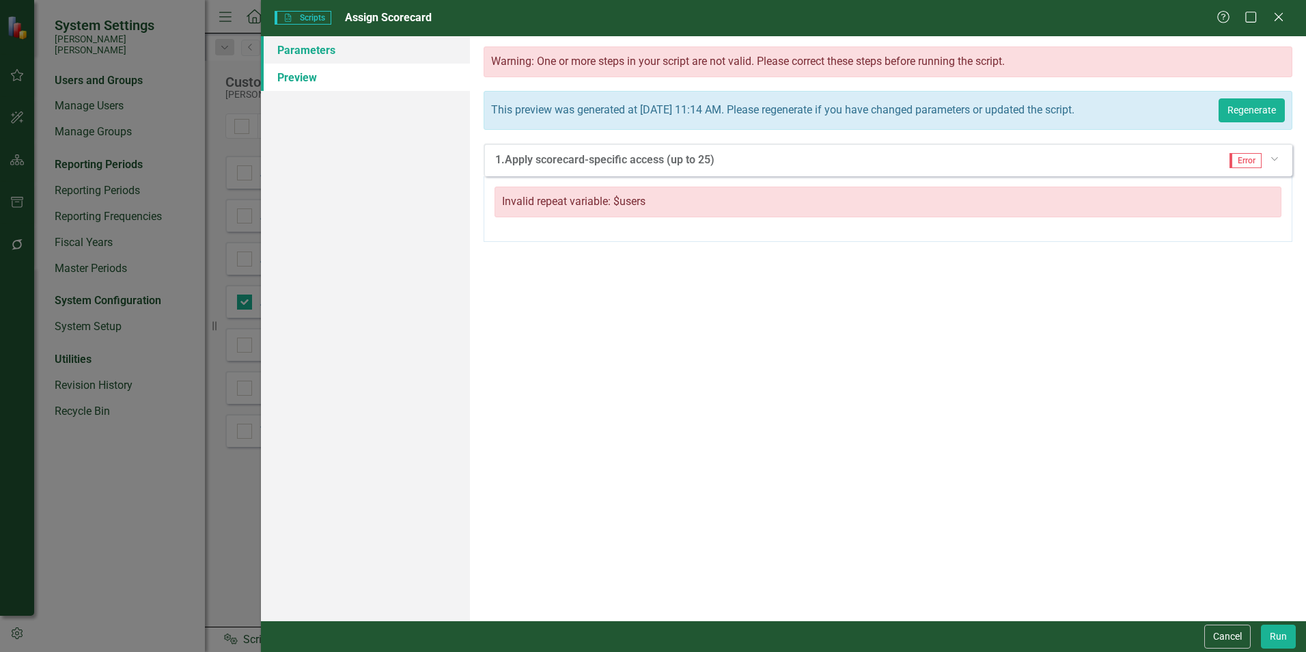
click at [292, 55] on link "Parameters" at bounding box center [365, 49] width 209 height 27
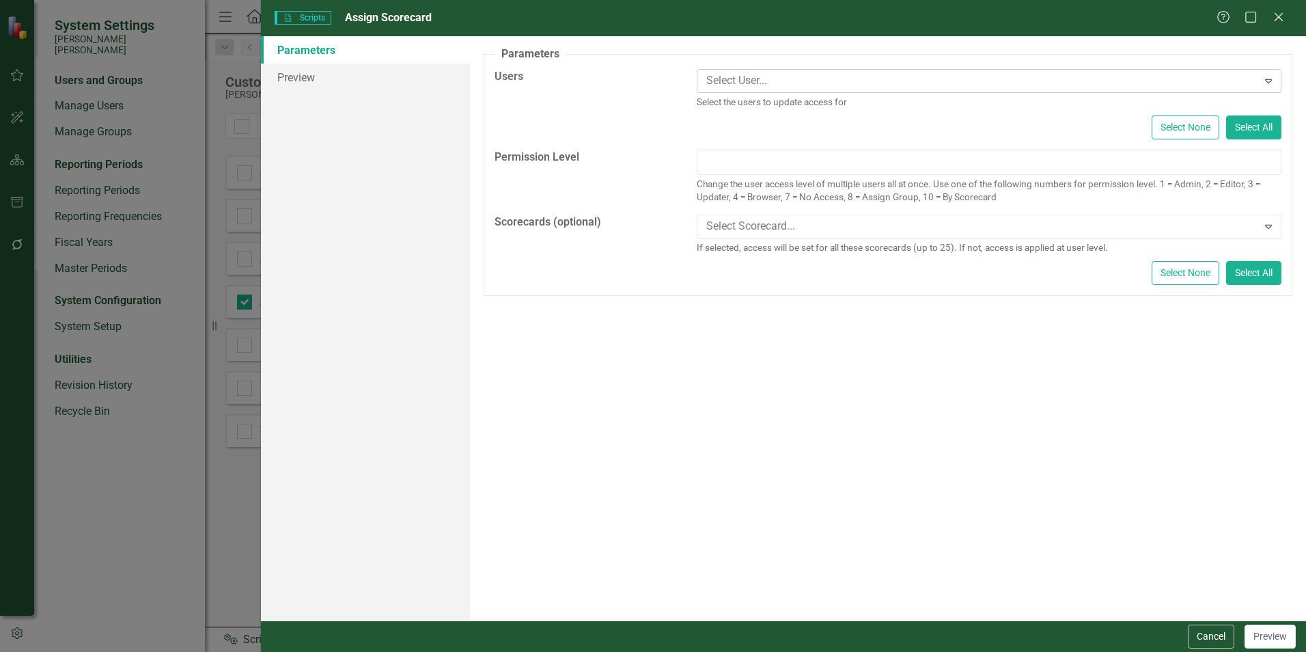
drag, startPoint x: 1272, startPoint y: 81, endPoint x: 1215, endPoint y: 86, distance: 56.9
click at [1272, 81] on icon "Expand" at bounding box center [1269, 80] width 14 height 11
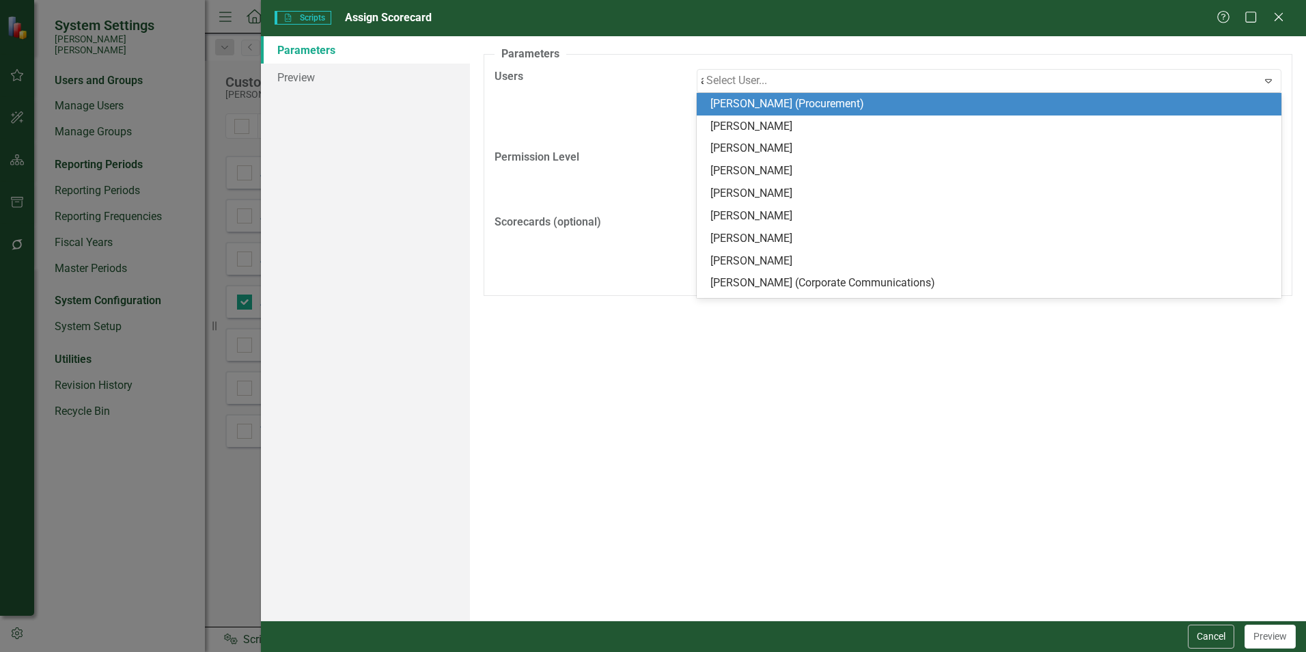
type input "[PERSON_NAME]"
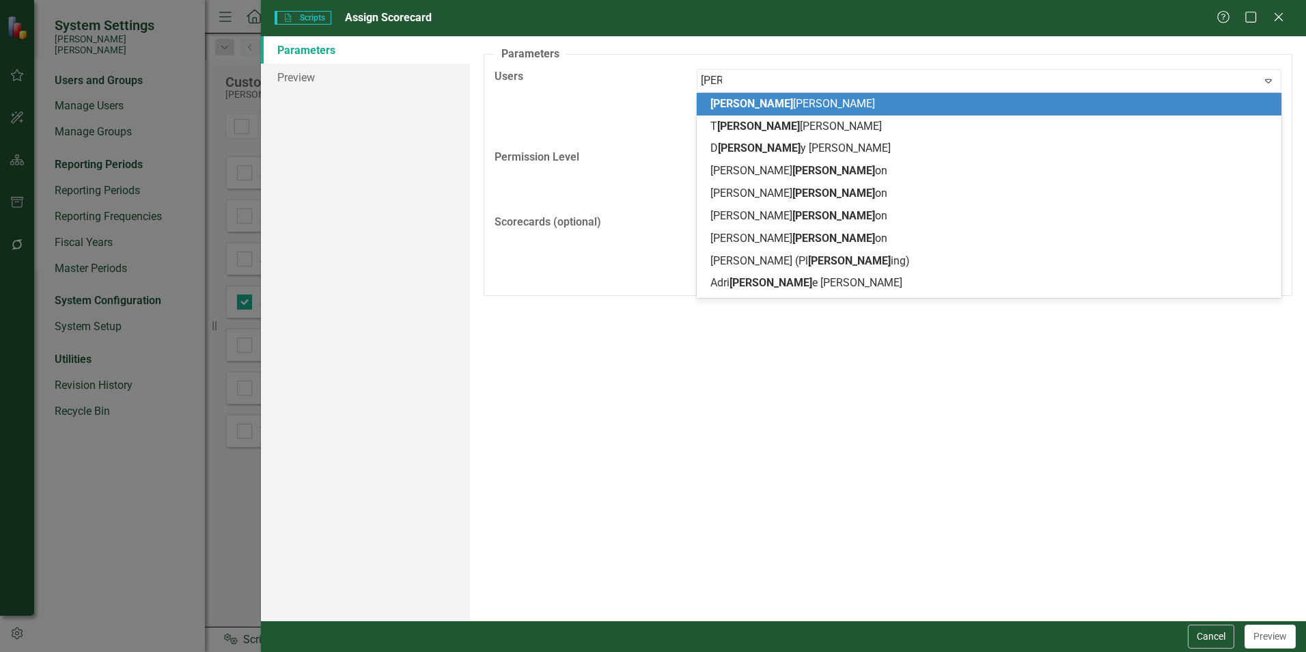
click at [746, 99] on span "[PERSON_NAME]" at bounding box center [793, 103] width 165 height 13
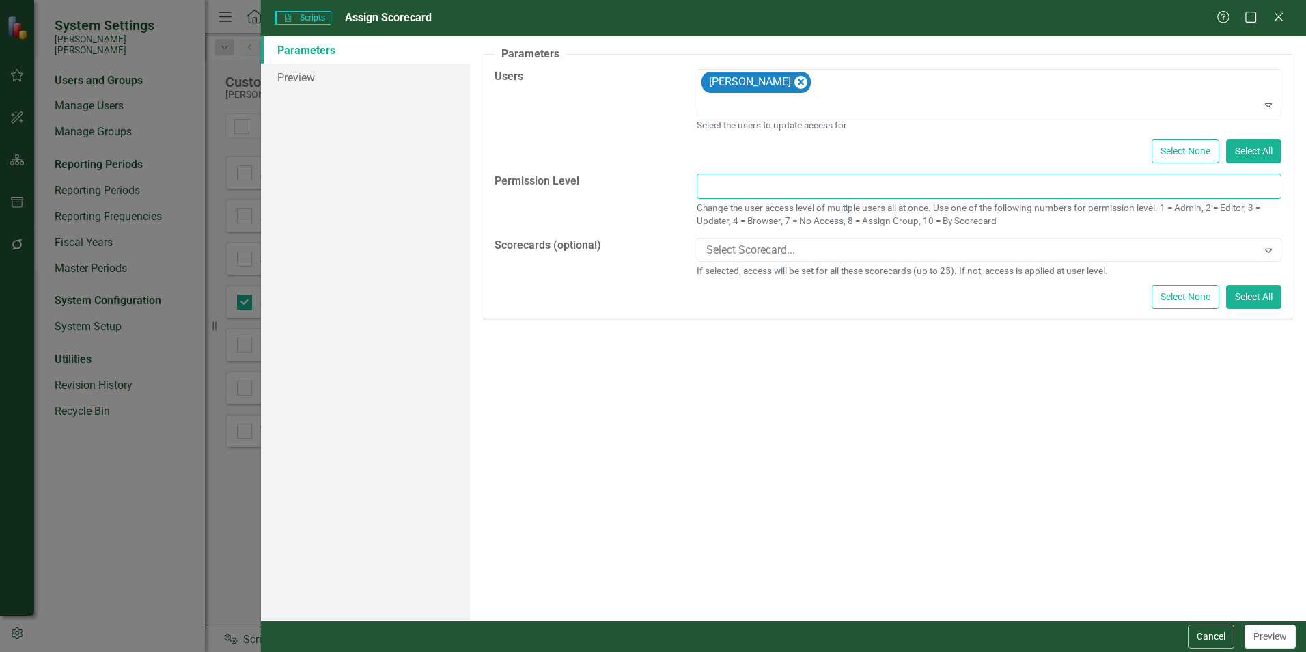
click at [748, 180] on input "text" at bounding box center [989, 186] width 585 height 25
type input "4"
click at [742, 252] on div at bounding box center [979, 250] width 557 height 18
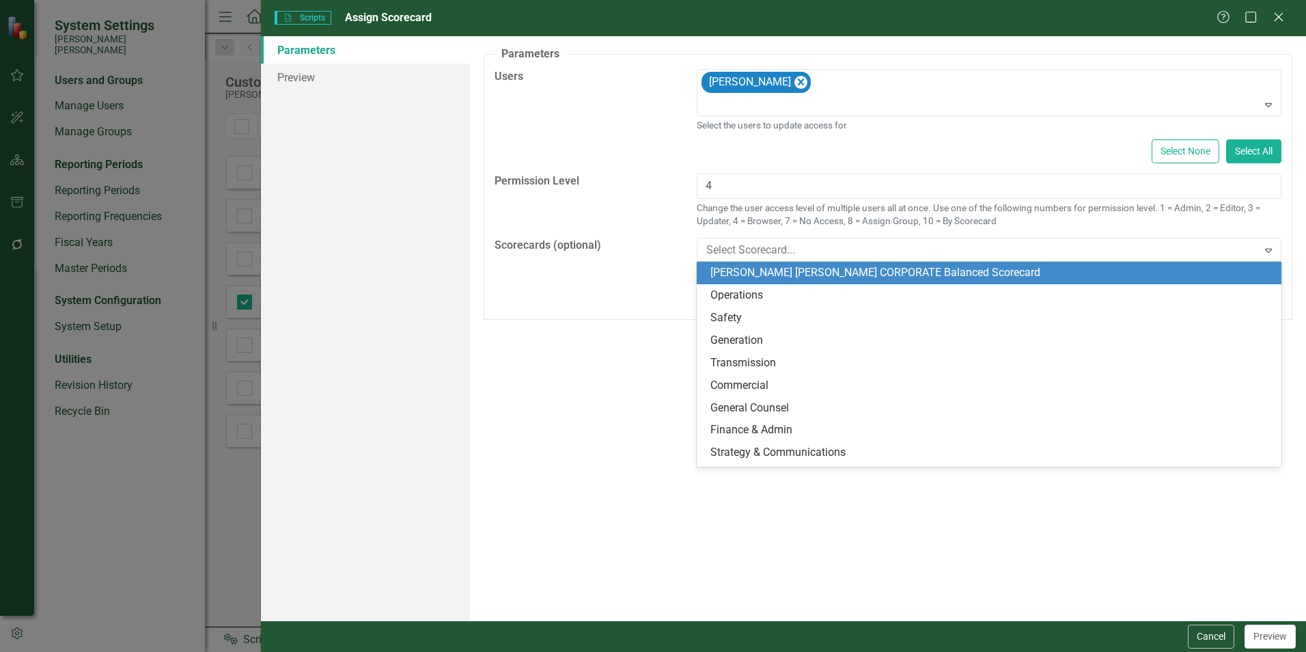
click at [750, 275] on div "[PERSON_NAME] [PERSON_NAME] CORPORATE Balanced Scorecard" at bounding box center [992, 273] width 563 height 16
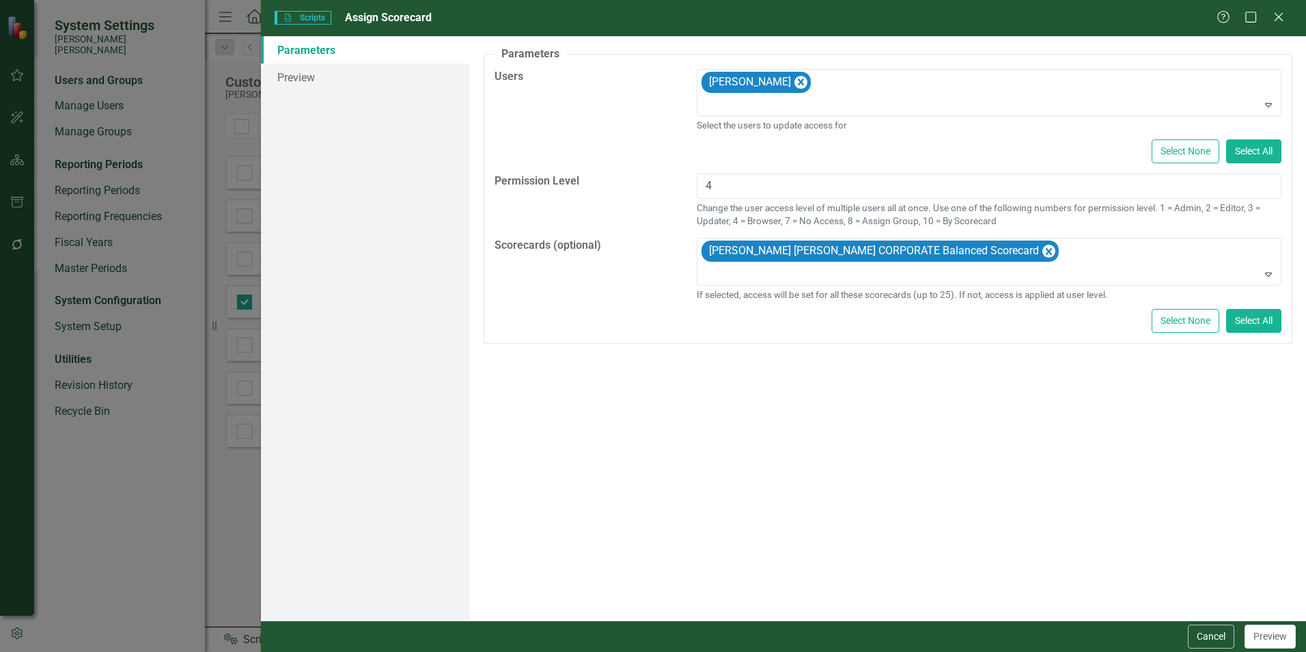
click at [895, 581] on div "A preview of the parameters (i.e., the changes you can make at runtime) for thi…" at bounding box center [888, 328] width 836 height 584
click at [313, 81] on link "Preview" at bounding box center [365, 77] width 209 height 27
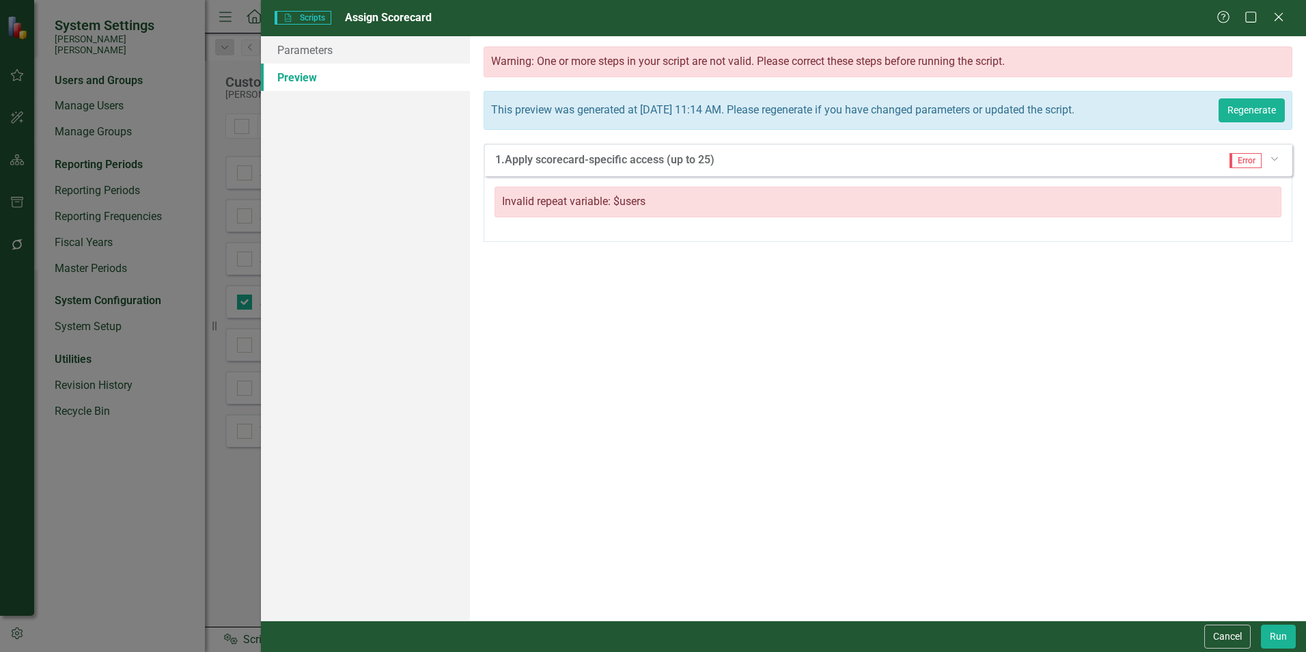
click at [1268, 163] on div "Error Dropdown" at bounding box center [1251, 160] width 63 height 15
click at [1269, 158] on div "Error Dropdown" at bounding box center [1251, 160] width 63 height 15
click at [1274, 157] on icon "Dropdown" at bounding box center [1274, 158] width 8 height 10
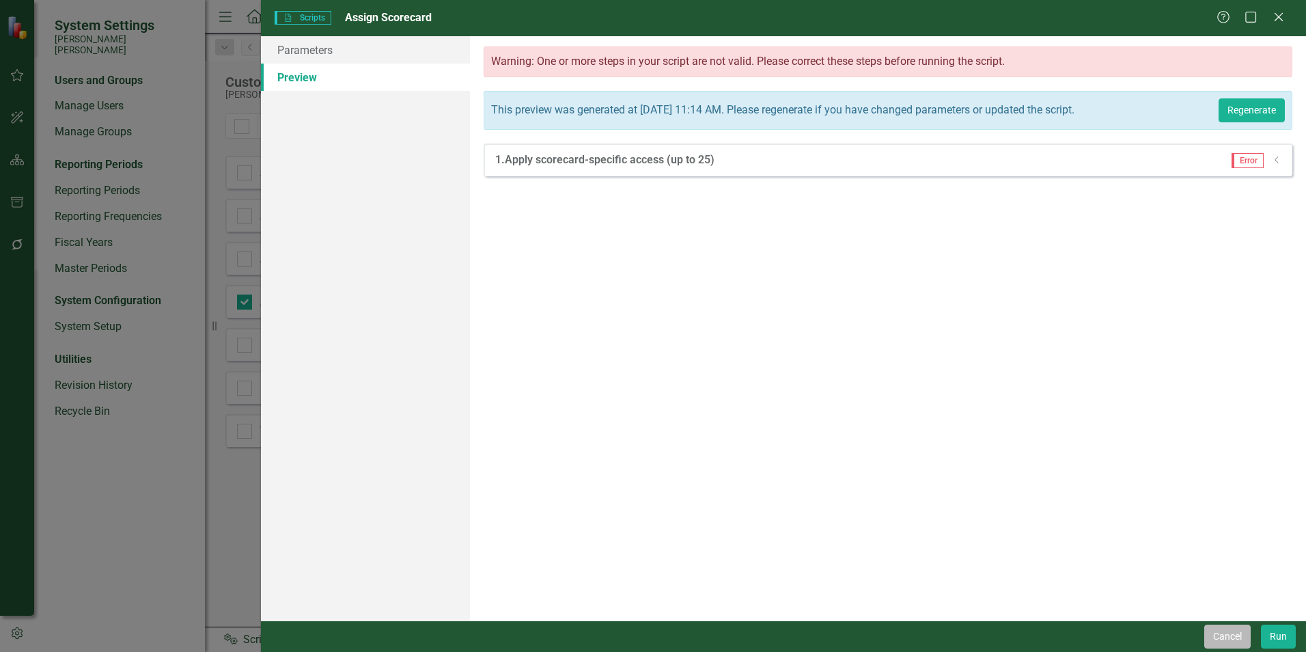
click at [1235, 637] on button "Cancel" at bounding box center [1228, 637] width 46 height 24
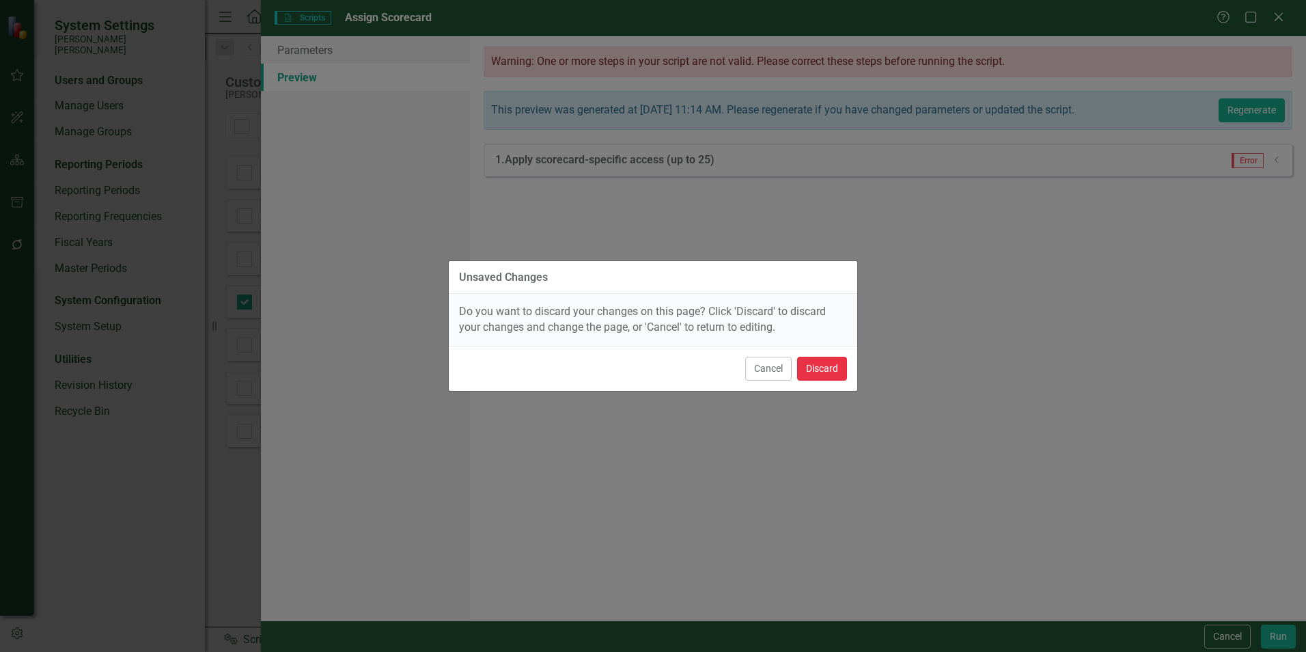
click at [816, 372] on button "Discard" at bounding box center [822, 369] width 50 height 24
